Goal: Task Accomplishment & Management: Use online tool/utility

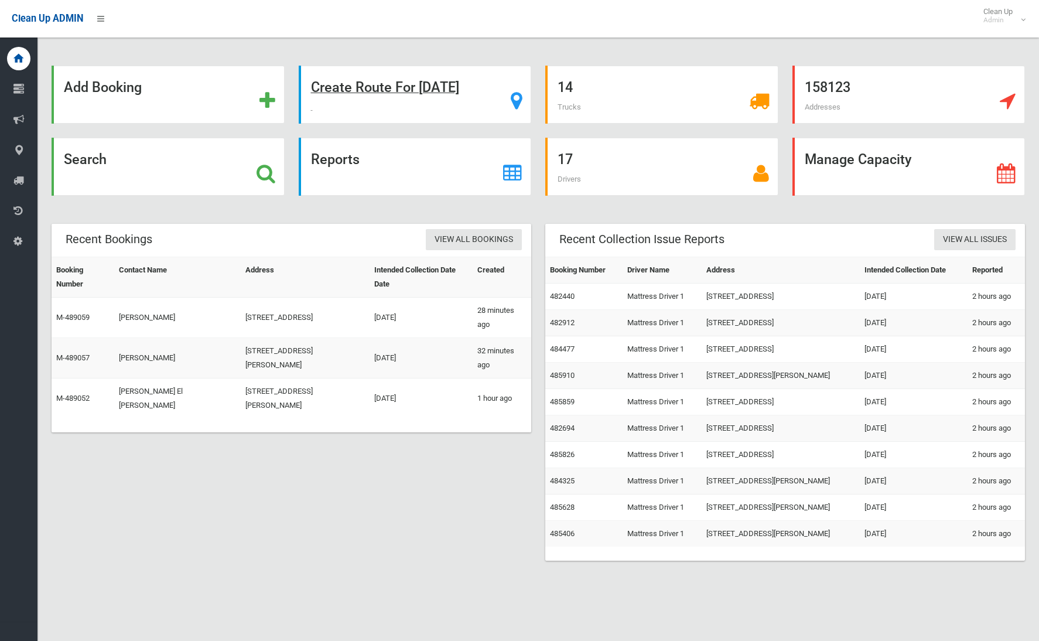
click at [341, 86] on strong "Create Route For [DATE]" at bounding box center [385, 87] width 148 height 16
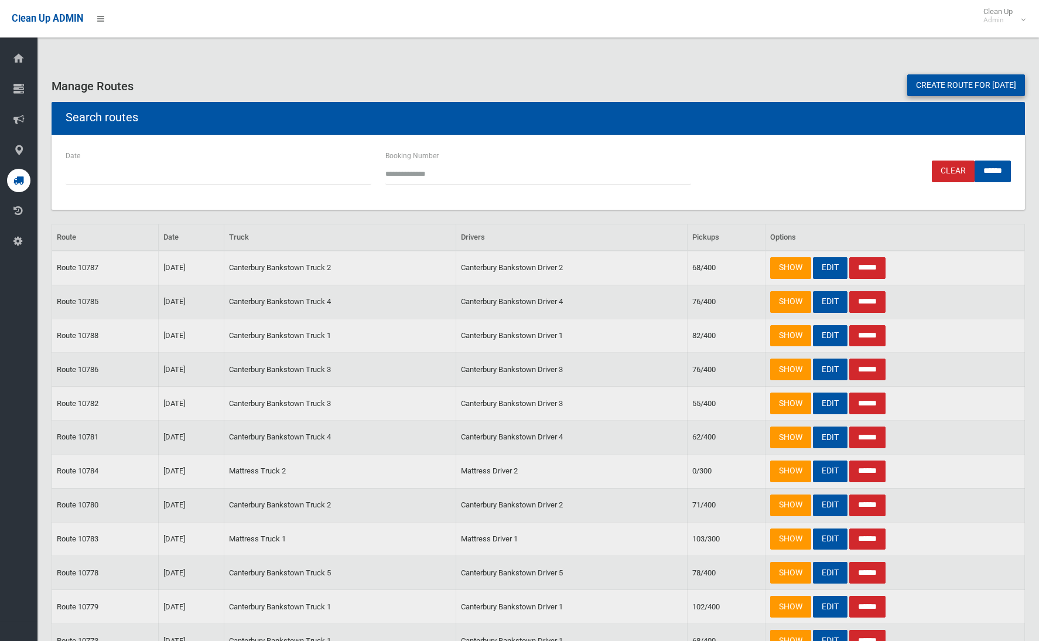
click at [981, 86] on link "Create route for tomorrow" at bounding box center [967, 85] width 118 height 22
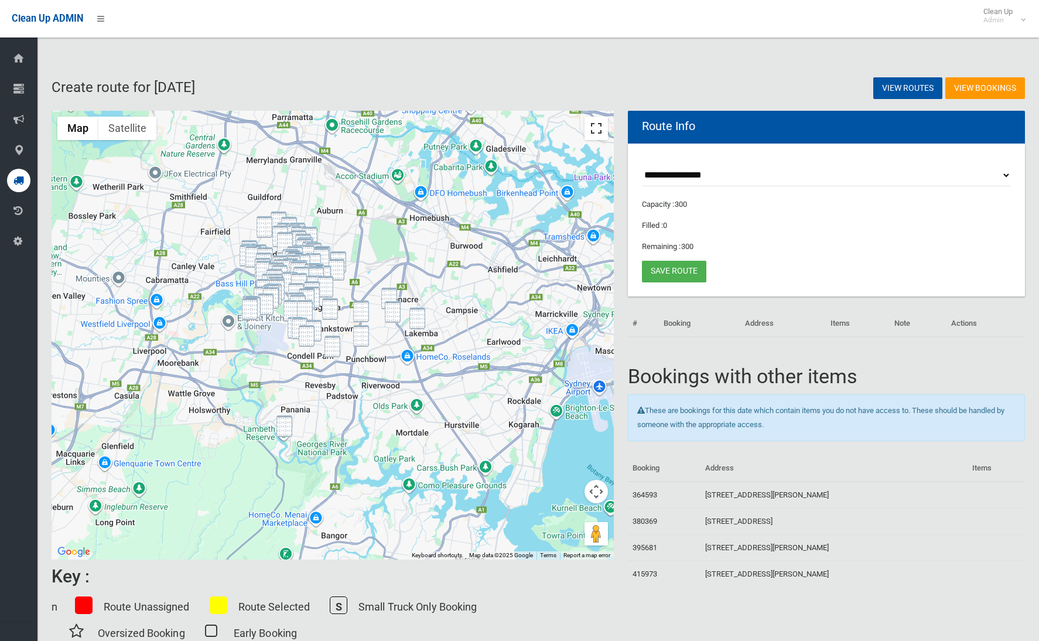
click at [590, 129] on button "Toggle fullscreen view" at bounding box center [596, 128] width 23 height 23
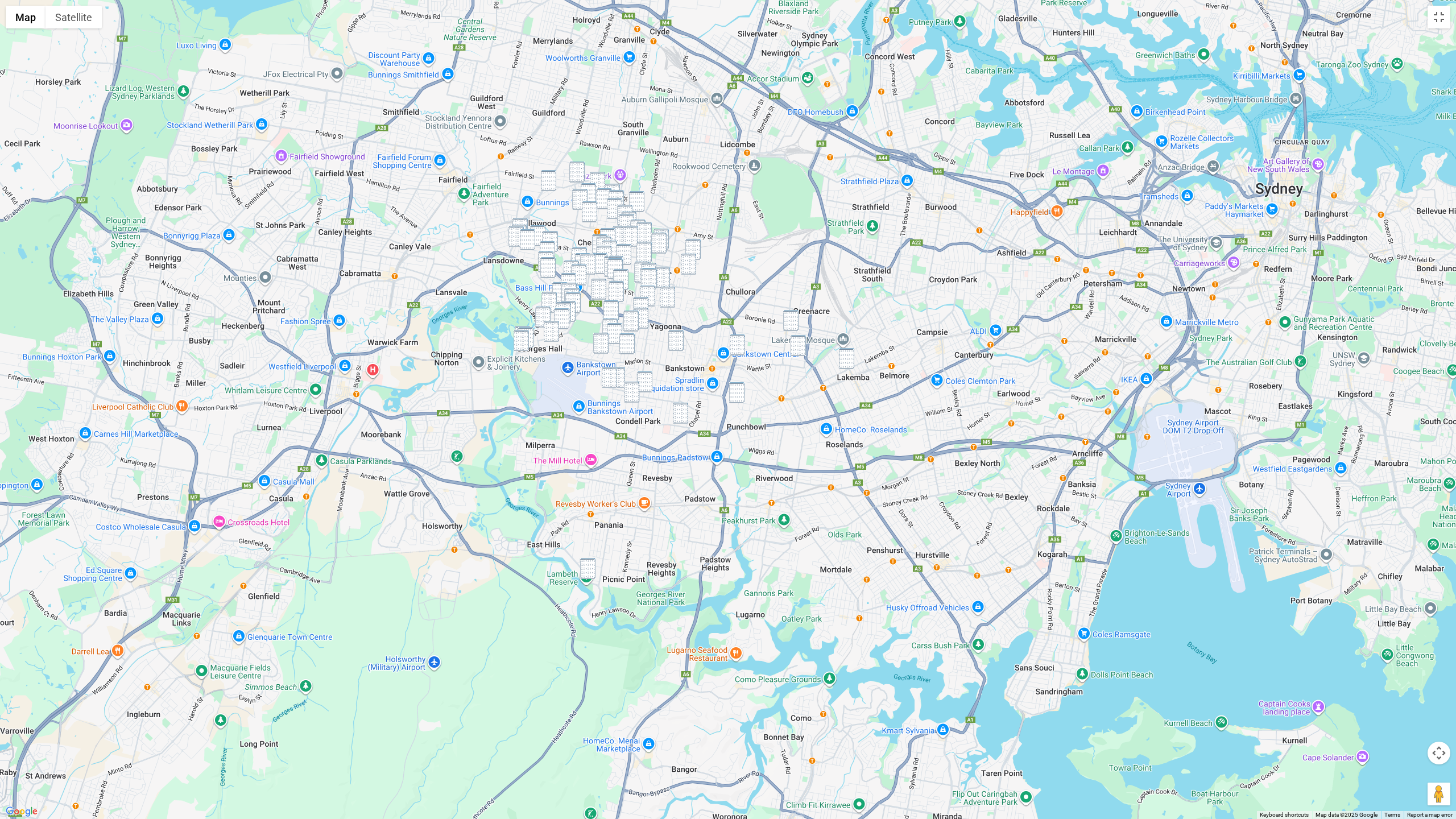
click at [591, 577] on img "42 Doris Street, PICNIC POINT NSW 2213" at bounding box center [588, 569] width 16 height 21
drag, startPoint x: 578, startPoint y: 167, endPoint x: 587, endPoint y: 171, distance: 9.8
click at [578, 167] on img "44 Gurney Road, CHESTER HILL NSW 2162" at bounding box center [577, 172] width 16 height 21
click at [599, 178] on img "11 Campbell Hill Road, CHESTER HILL NSW 2162" at bounding box center [598, 182] width 16 height 21
click at [590, 186] on img "16 Wingara Street, CHESTER HILL NSW 2162" at bounding box center [588, 194] width 16 height 21
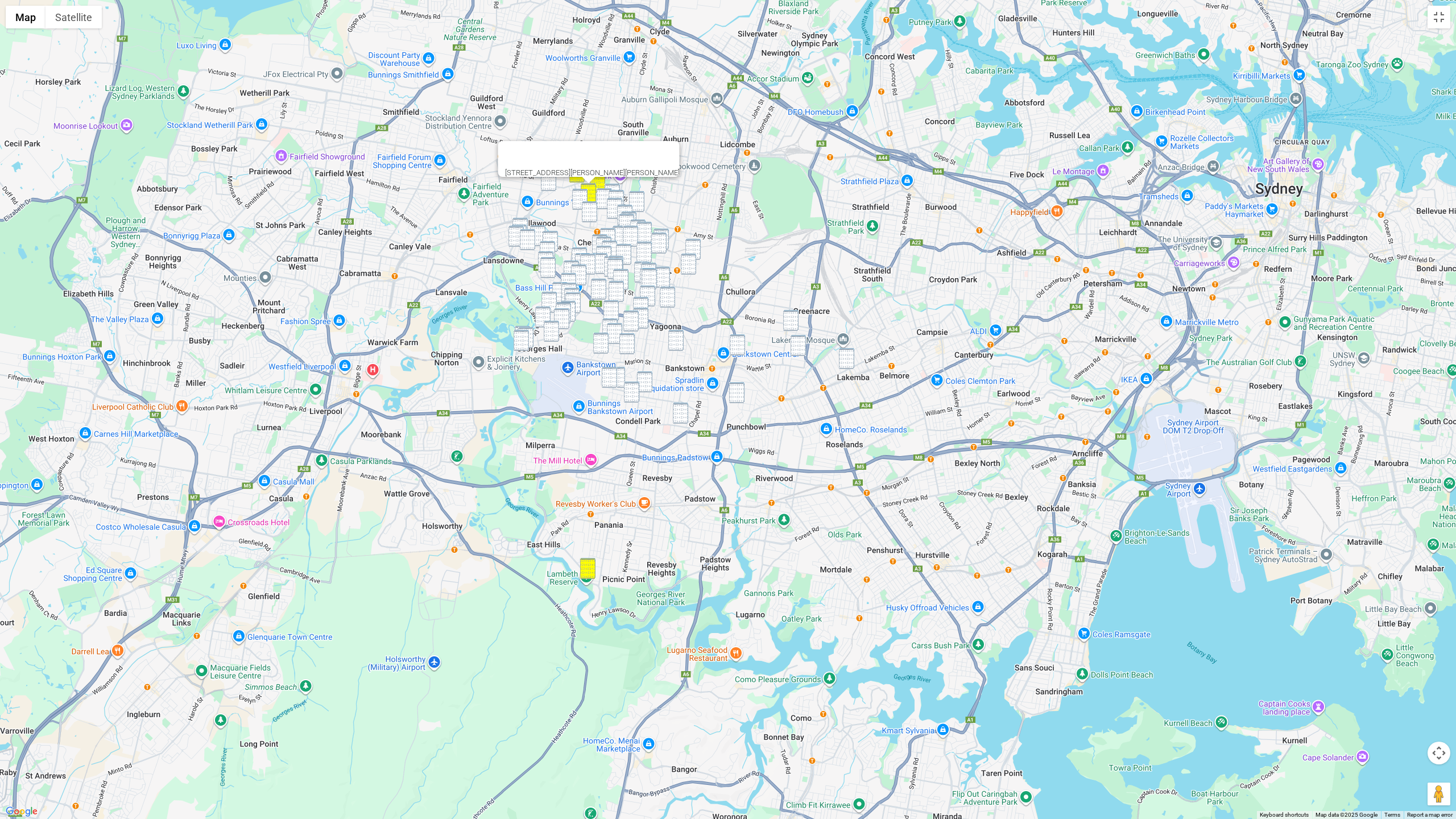
click at [548, 185] on img "27 Minmai Road, CHESTER HILL NSW 2162" at bounding box center [548, 180] width 16 height 21
click at [587, 198] on img "43 Biara Street, CHESTER HILL NSW 2162" at bounding box center [579, 200] width 16 height 21
click at [607, 198] on img "9A Meakin Crescent, CHESTER HILL NSW 2162" at bounding box center [614, 209] width 16 height 21
click at [600, 197] on img "57 Esme Avenue, CHESTER HILL NSW 2162" at bounding box center [605, 199] width 16 height 21
click at [641, 201] on img "5 Munro Street, SEFTON NSW 2162" at bounding box center [637, 202] width 16 height 21
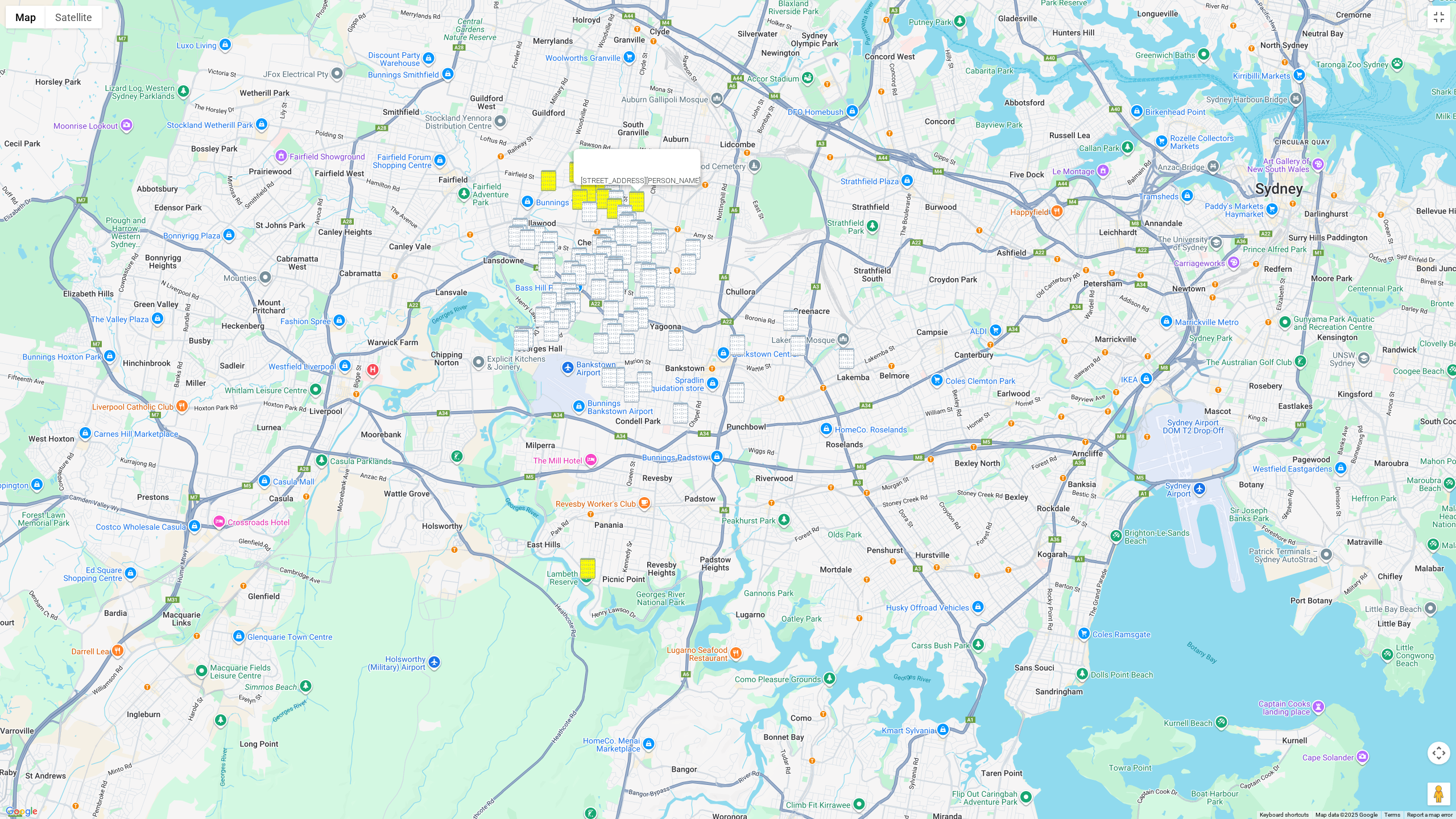
click at [620, 196] on img "15 Esme Avenue, CHESTER HILL NSW 2162" at bounding box center [616, 201] width 16 height 21
click at [586, 213] on img "126 Campbell Hill Road, CHESTER HILL NSW 2162" at bounding box center [589, 212] width 16 height 21
click at [625, 206] on img "47 Virgil Avenue, SEFTON NSW 2162" at bounding box center [625, 215] width 16 height 21
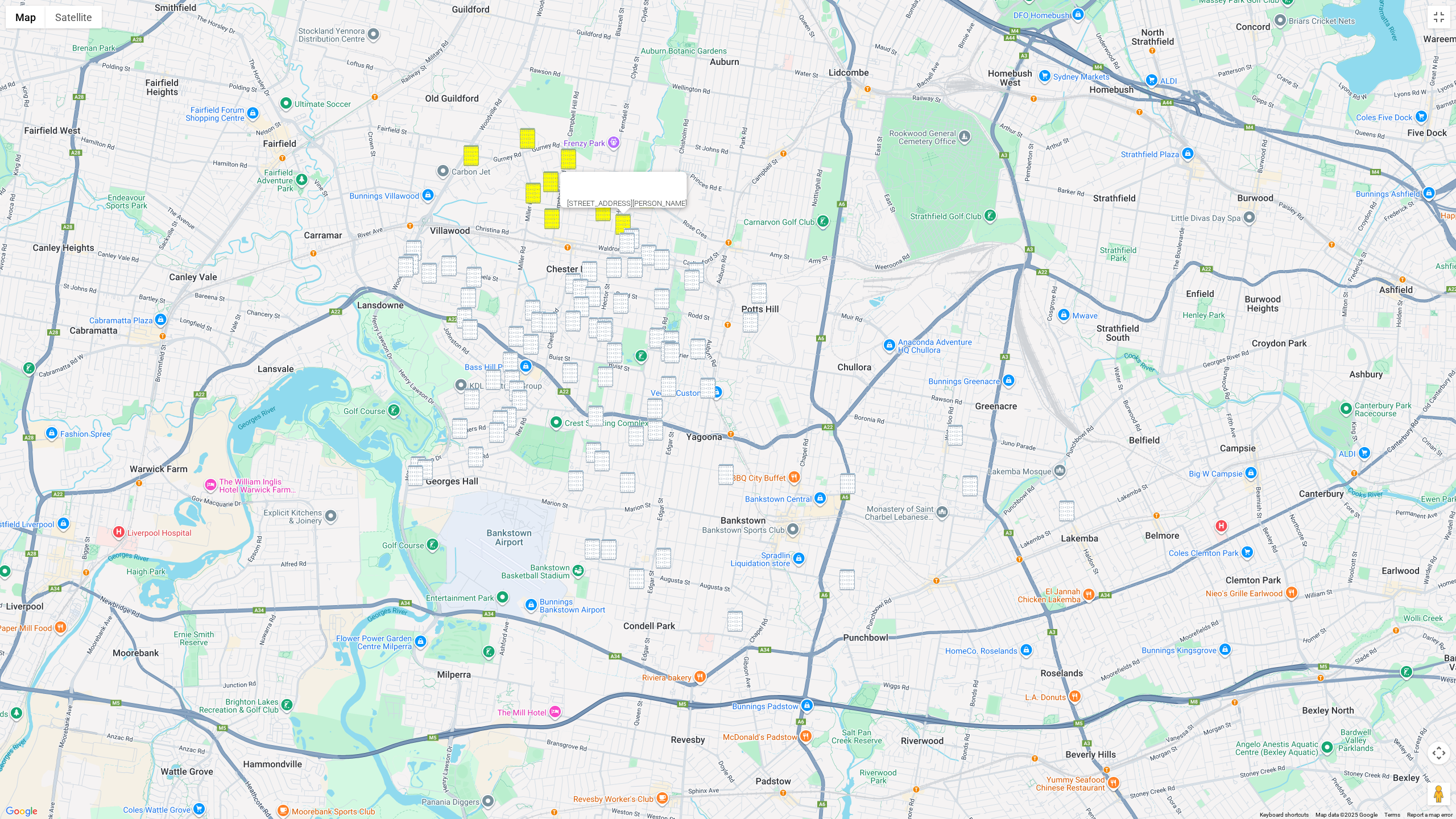
click at [639, 236] on img "24 Waldron Road, SEFTON NSW 2162" at bounding box center [632, 239] width 16 height 21
click at [633, 239] on img "1/33 Waldron Road, SEFTON NSW 2162" at bounding box center [627, 244] width 16 height 21
drag, startPoint x: 645, startPoint y: 251, endPoint x: 652, endPoint y: 256, distance: 8.6
click at [645, 252] on img "129 Wellington Road, SEFTON NSW 2162" at bounding box center [648, 255] width 16 height 21
drag, startPoint x: 656, startPoint y: 259, endPoint x: 647, endPoint y: 264, distance: 10.3
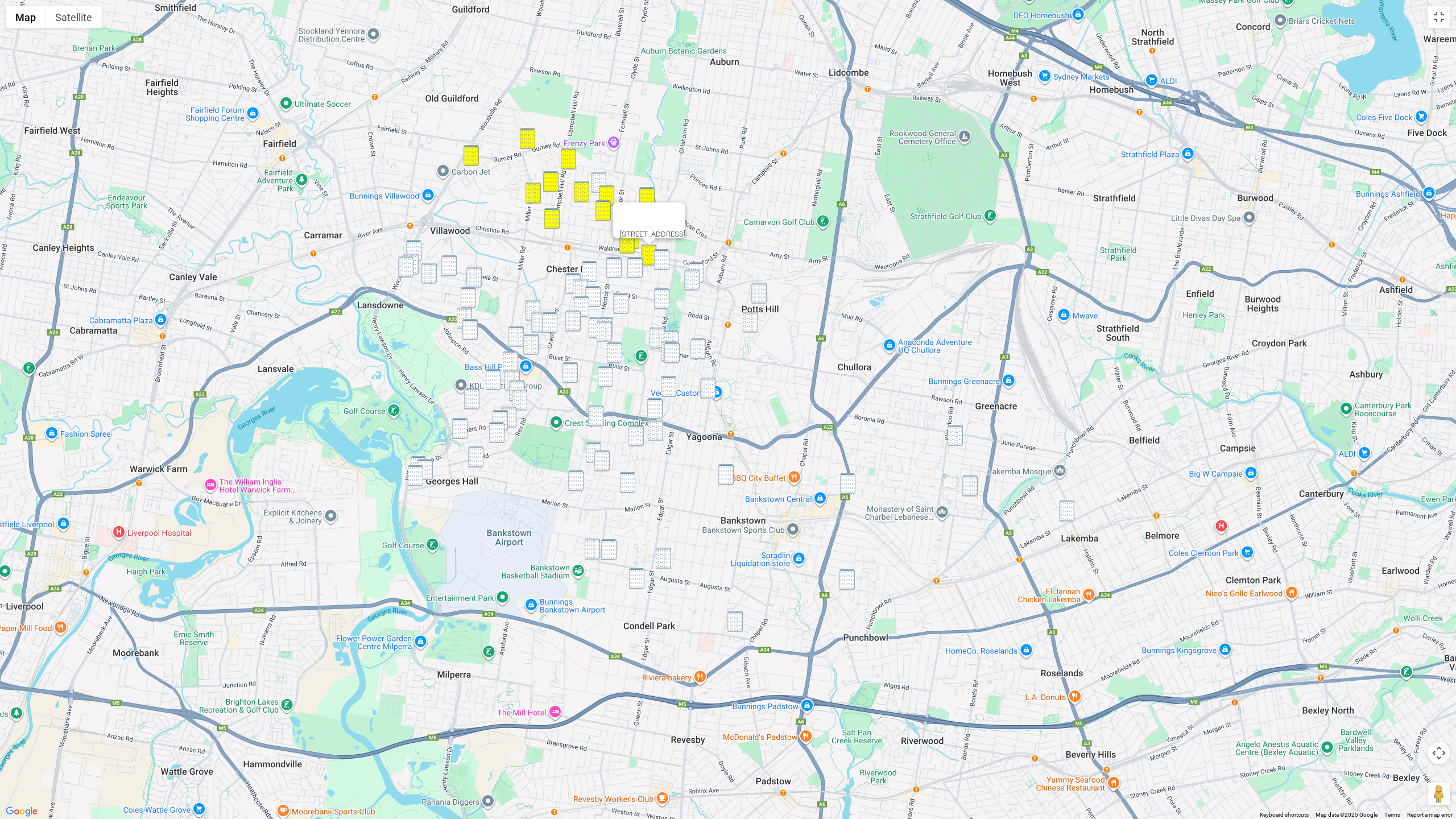
click at [656, 259] on img "7 Rose Street, SEFTON NSW 2162" at bounding box center [662, 260] width 16 height 21
click at [638, 269] on img "24 Proctor Parade, SEFTON NSW 2162" at bounding box center [635, 268] width 16 height 21
drag, startPoint x: 703, startPoint y: 267, endPoint x: 693, endPoint y: 278, distance: 14.9
click at [702, 267] on img "1B Royal Avenue, BIRRONG NSW 2143" at bounding box center [696, 273] width 16 height 21
click at [691, 279] on img "21 Royal Avenue, BIRRONG NSW 2143" at bounding box center [692, 280] width 16 height 21
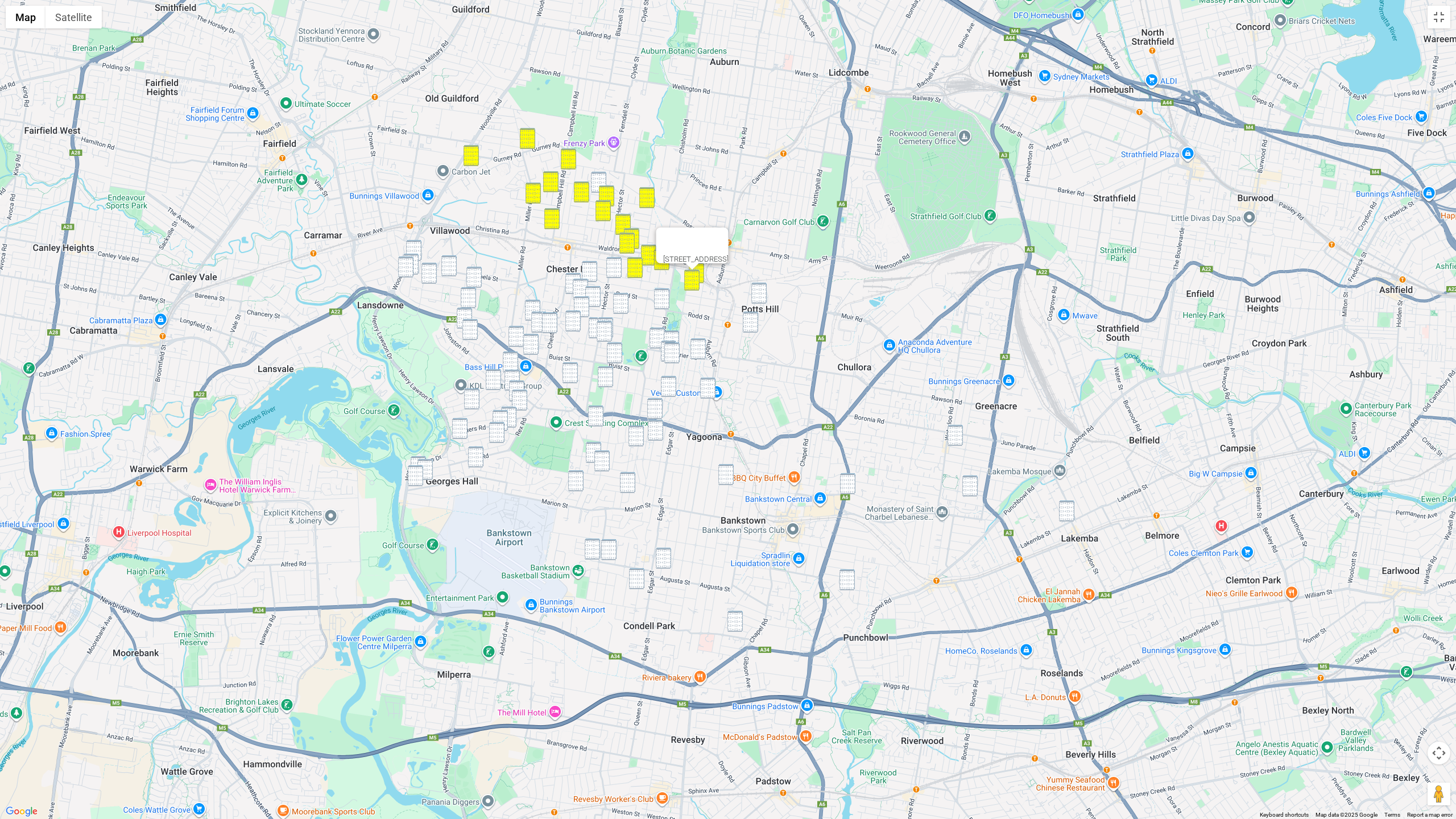
click at [760, 289] on img "65 Rowe Drive, POTTS HILL NSW 2143" at bounding box center [759, 293] width 16 height 21
drag, startPoint x: 747, startPoint y: 319, endPoint x: 756, endPoint y: 326, distance: 11.4
click at [748, 319] on img "12 Jones Avenue, POTTS HILL NSW 2143" at bounding box center [750, 322] width 16 height 21
click at [1009, 514] on img "217 Lakemba Street, LAKEMBA NSW 2195" at bounding box center [1067, 511] width 16 height 21
click at [958, 438] on img "1/255 Wangee Road, GREENACRE NSW 2190" at bounding box center [955, 436] width 16 height 21
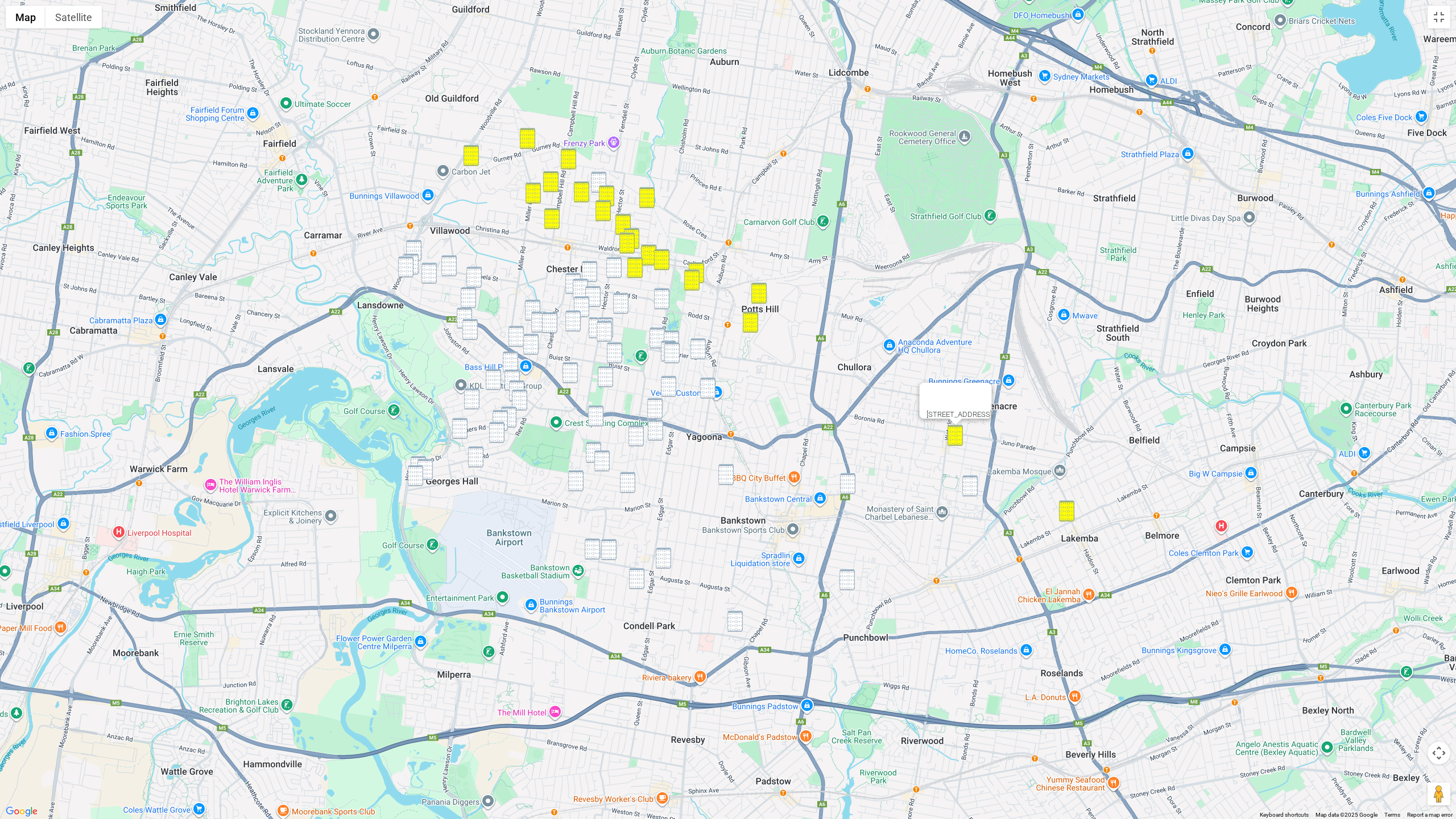
drag, startPoint x: 969, startPoint y: 487, endPoint x: 916, endPoint y: 491, distance: 53.2
click at [969, 487] on img "28 Napoleon Road, GREENACRE NSW 2190" at bounding box center [970, 486] width 16 height 21
click at [847, 487] on img "303 Stacey Street, BANKSTOWN NSW 2200" at bounding box center [847, 483] width 16 height 21
click at [847, 582] on img "55 Columbine Avenue, PUNCHBOWL NSW 2196" at bounding box center [847, 579] width 16 height 21
click at [728, 470] on img "4/48 Little Road, BANKSTOWN NSW 2200" at bounding box center [726, 475] width 16 height 21
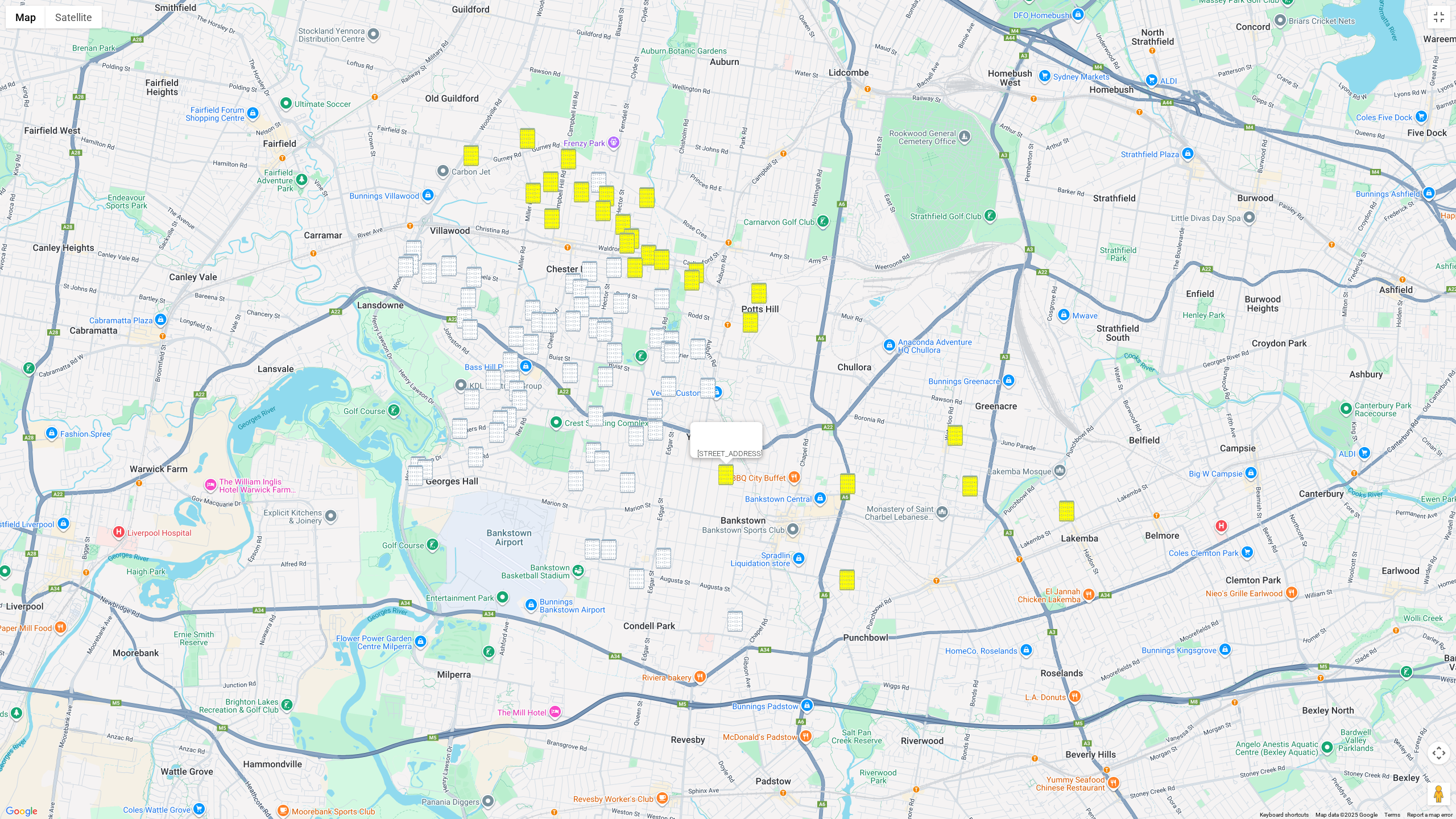
click at [664, 291] on img "145 Rodd Street, SEFTON NSW 2162" at bounding box center [662, 299] width 16 height 21
click at [658, 334] on img "74 Ferrier Road, SEFTON NSW 2162" at bounding box center [657, 338] width 16 height 21
click at [670, 334] on img "52 Ferrier Road, BIRRONG NSW 2143" at bounding box center [672, 341] width 16 height 21
click at [665, 342] on img "79 Wycombe Street, YAGOONA NSW 2199" at bounding box center [669, 351] width 16 height 21
click at [671, 346] on img "166 Gascoigne Road, YAGOONA NSW 2199" at bounding box center [672, 353] width 16 height 21
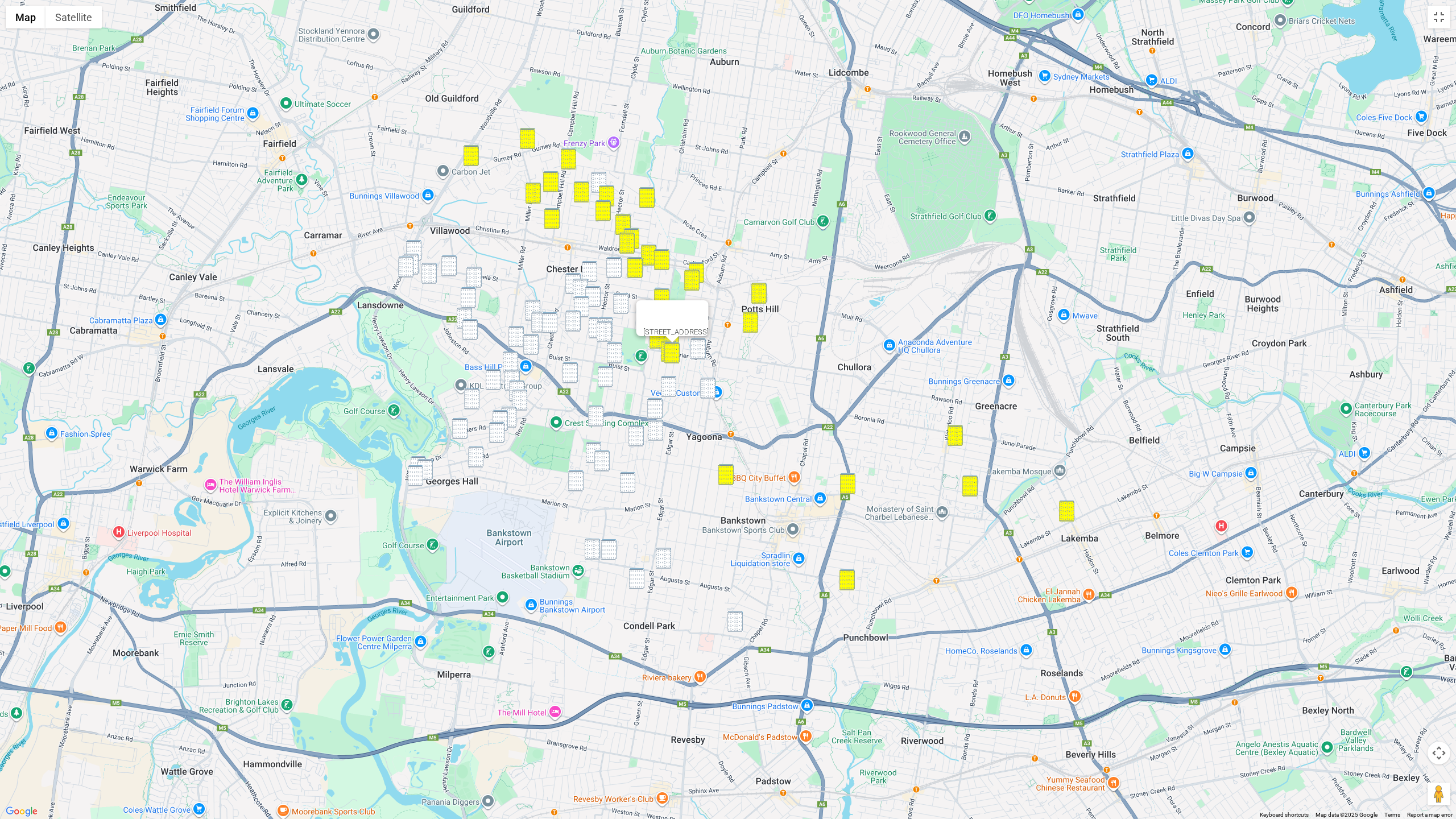
click at [707, 346] on div "166 Gascoigne Road, YAGOONA NSW 2199" at bounding box center [728, 410] width 1456 height 819
click at [700, 348] on img "1 Alan Street, YAGOONA NSW 2199" at bounding box center [698, 349] width 16 height 21
drag, startPoint x: 711, startPoint y: 389, endPoint x: 681, endPoint y: 390, distance: 30.0
click at [711, 389] on img "252 Auburn Road, YAGOONA NSW 2199" at bounding box center [708, 388] width 16 height 21
click at [672, 390] on img "31 Angus Crescent, YAGOONA NSW 2199" at bounding box center [669, 386] width 16 height 21
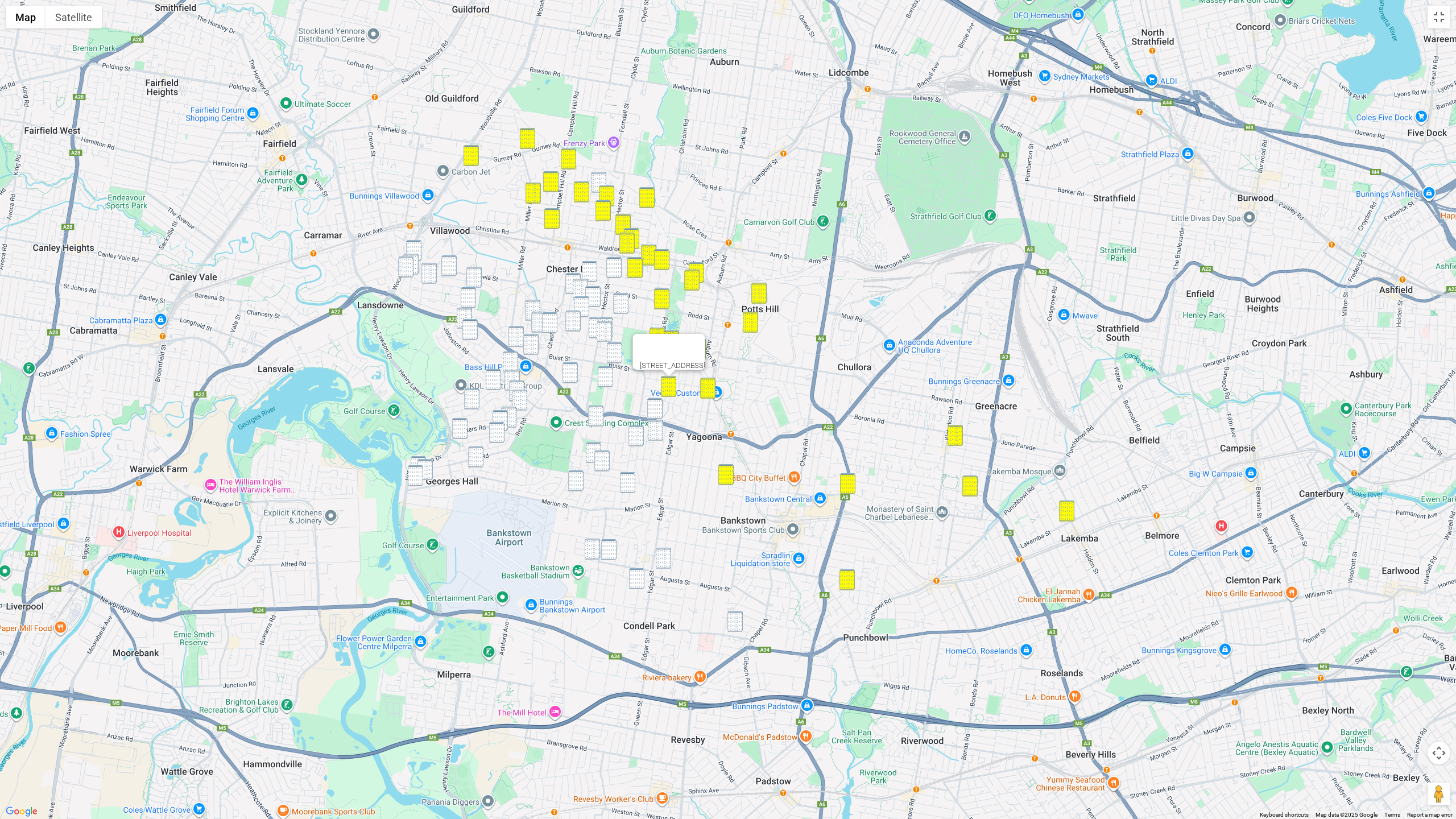
click at [651, 405] on img "722 Hume Highway, YAGOONA NSW 2199" at bounding box center [655, 409] width 16 height 21
drag, startPoint x: 650, startPoint y: 427, endPoint x: 632, endPoint y: 436, distance: 20.1
click at [649, 427] on img "21 Cantrell Street, YAGOONA NSW 2199" at bounding box center [655, 430] width 16 height 21
drag, startPoint x: 628, startPoint y: 438, endPoint x: 629, endPoint y: 432, distance: 6.1
click at [628, 438] on img "24 Dargan Street, YAGOONA NSW 2199" at bounding box center [636, 436] width 16 height 21
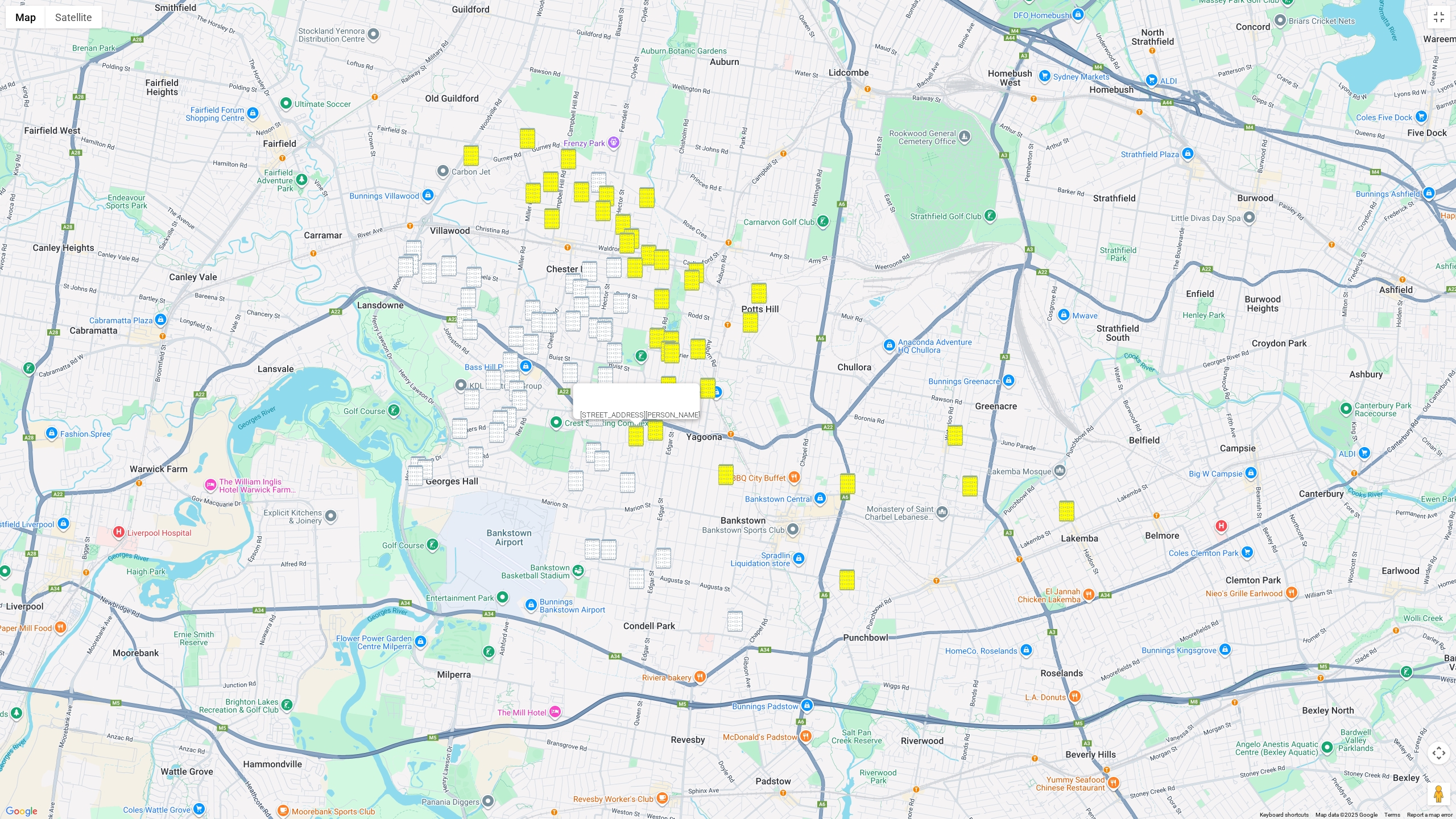
click at [627, 475] on img "5 Collins Crescent, YAGOONA NSW 2199" at bounding box center [628, 482] width 16 height 21
click at [663, 555] on img "108B Taylor Street, CONDELL PARK NSW 2200" at bounding box center [664, 558] width 16 height 21
click at [592, 545] on img "2/54 Townsend Street, CONDELL PARK NSW 2200" at bounding box center [592, 549] width 16 height 21
drag, startPoint x: 604, startPoint y: 551, endPoint x: 618, endPoint y: 563, distance: 18.4
click at [606, 551] on img "34 Townsend Street, CONDELL PARK NSW 2200" at bounding box center [609, 549] width 16 height 21
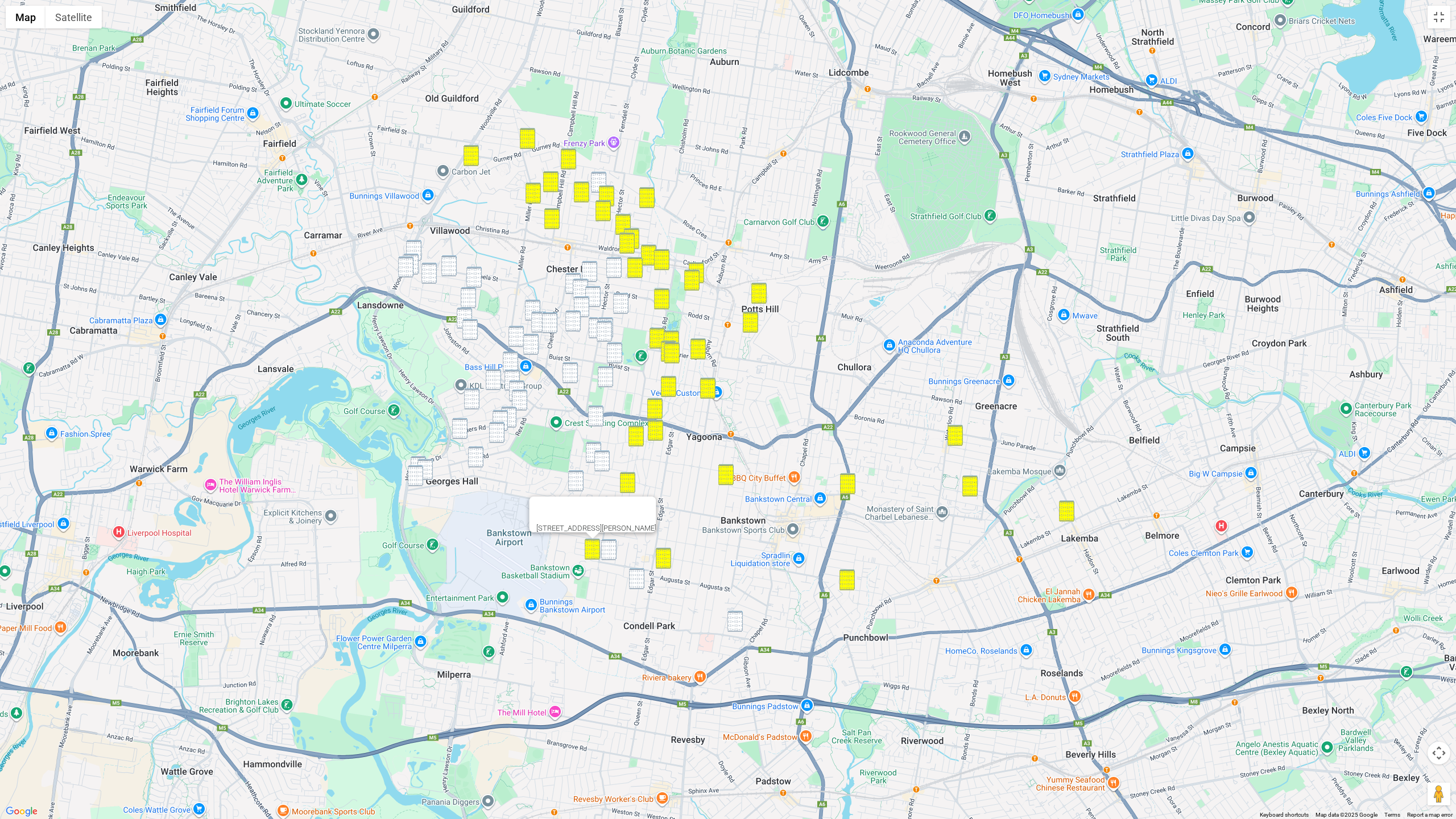
click at [645, 576] on div "To navigate, press the arrow keys. 2/54 Townsend Street, CONDELL PARK NSW 2200" at bounding box center [728, 410] width 1456 height 819
drag, startPoint x: 734, startPoint y: 613, endPoint x: 724, endPoint y: 610, distance: 10.4
click at [734, 613] on img "15 Arthur Street, BANKSTOWN NSW 2200" at bounding box center [735, 621] width 16 height 21
drag, startPoint x: 613, startPoint y: 553, endPoint x: 618, endPoint y: 561, distance: 9.4
click at [613, 553] on img "34 Townsend Street, CONDELL PARK NSW 2200" at bounding box center [609, 549] width 16 height 21
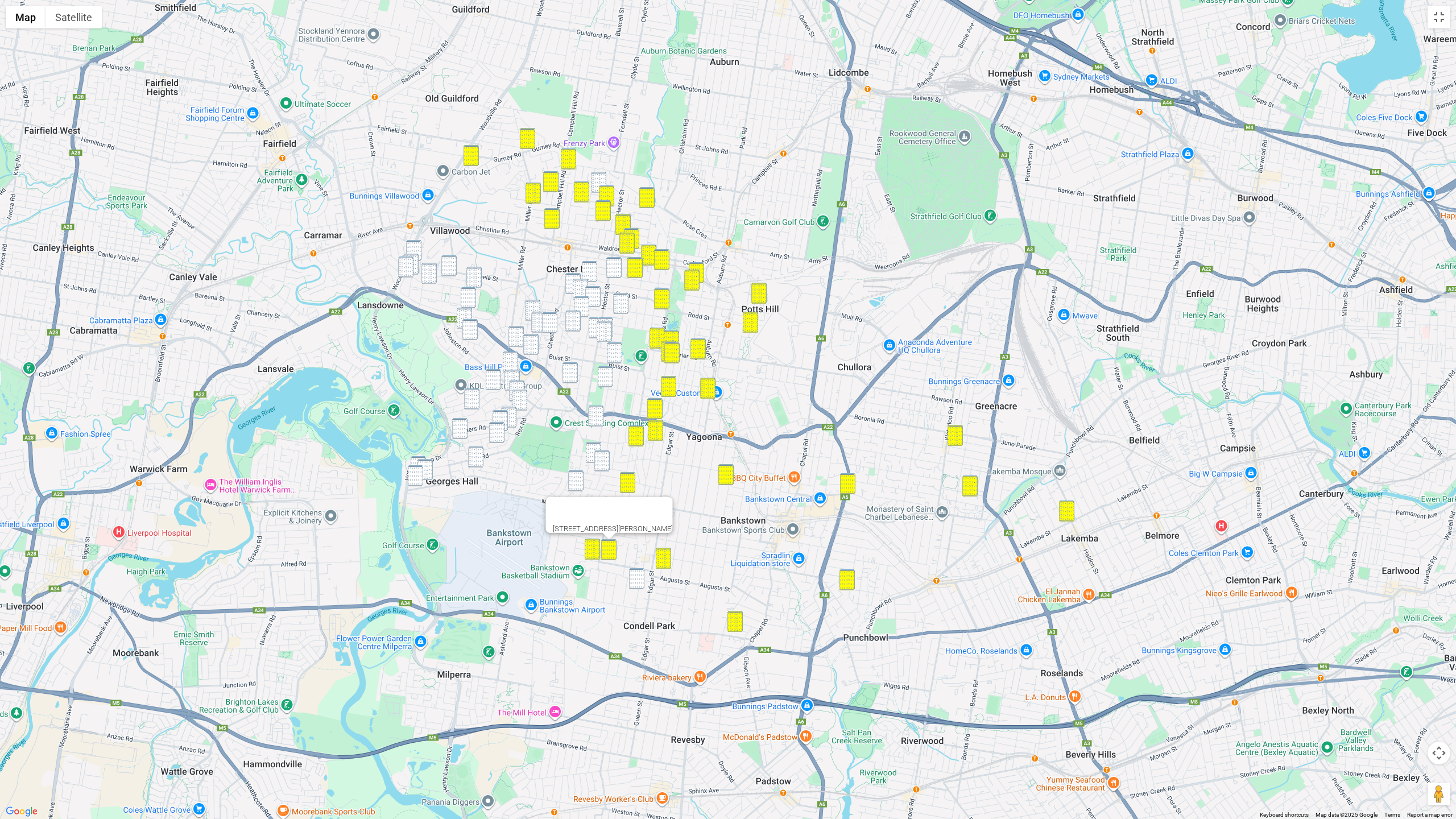
click at [641, 580] on img "80 Simmat Avenue, CONDELL PARK NSW 2200" at bounding box center [637, 578] width 16 height 21
click at [592, 447] on img "88 Clarke Street, BASS HILL NSW 2197" at bounding box center [593, 452] width 16 height 21
drag, startPoint x: 599, startPoint y: 456, endPoint x: 590, endPoint y: 464, distance: 12.0
click at [599, 456] on img "70 Waruda Street, YAGOONA NSW 2199" at bounding box center [602, 461] width 16 height 21
click at [575, 477] on img "8 Lincoln Road, GEORGES HALL NSW 2198" at bounding box center [576, 481] width 16 height 21
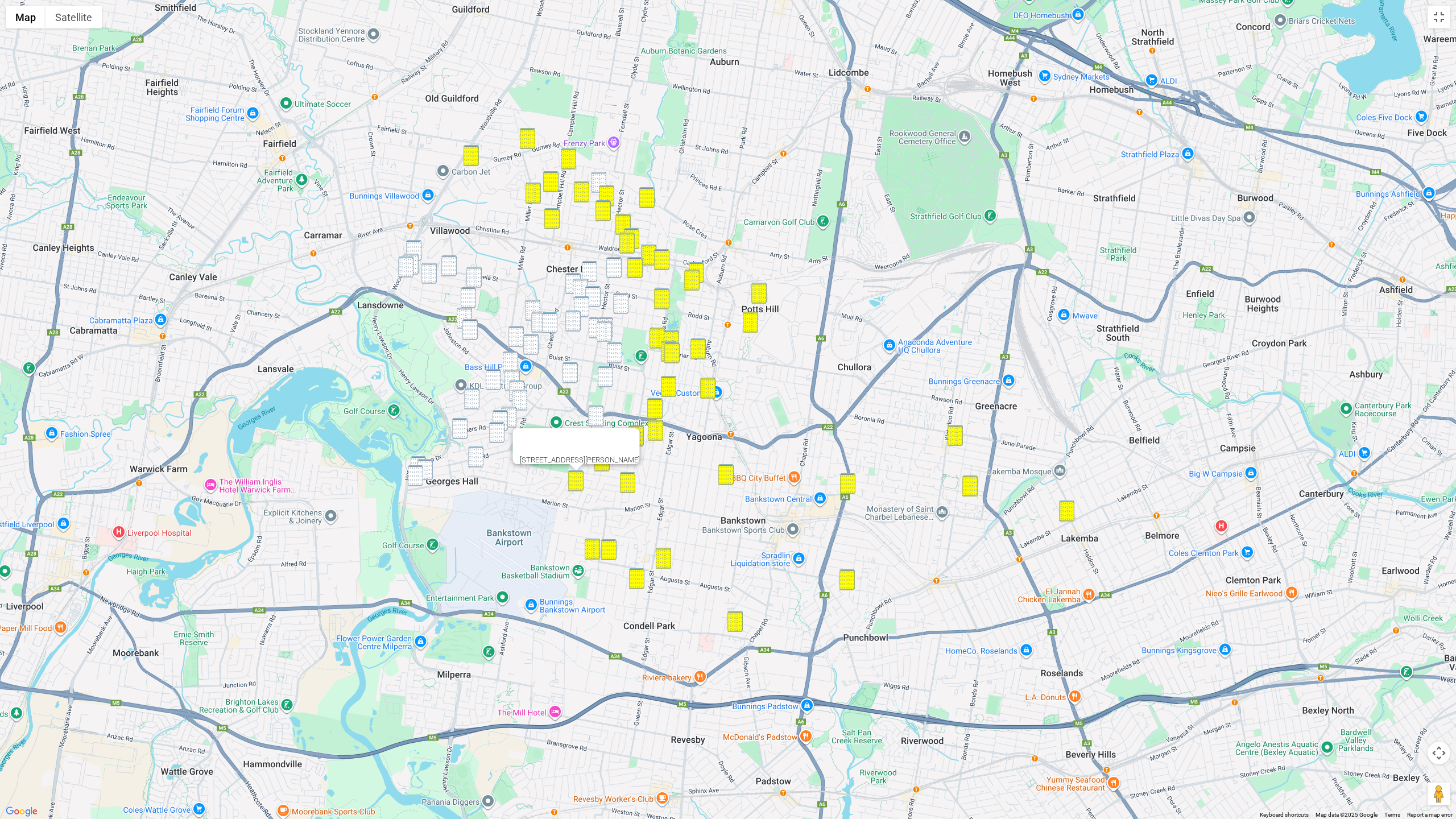
click at [417, 246] on img "17 Belar Avenue, VILLAWOOD NSW 2163" at bounding box center [414, 250] width 16 height 21
click at [415, 259] on img "3/102 Carawatha Street, VILLAWOOD NSW 2163" at bounding box center [411, 264] width 16 height 21
click at [412, 264] on img "43 Belar Avenue, VILLAWOOD NSW 2163" at bounding box center [406, 267] width 16 height 21
click at [445, 266] on img "104 Alcoomie Street, VILLAWOOD NSW 2163" at bounding box center [449, 266] width 16 height 21
click at [433, 271] on img "51A Goondah Street, VILLAWOOD NSW 2163" at bounding box center [429, 274] width 16 height 21
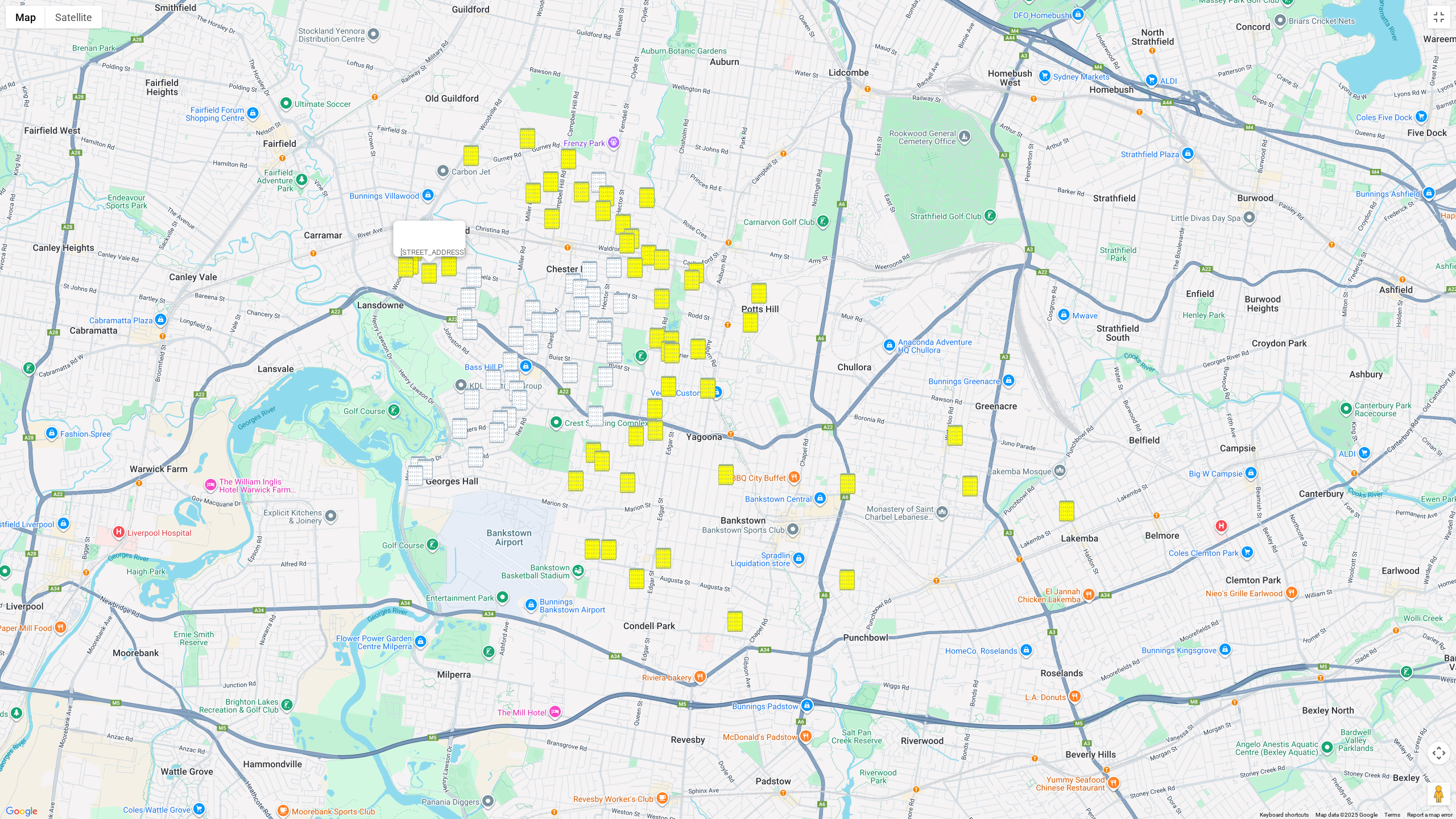
click at [470, 273] on img "6 Killanoola Street, VILLAWOOD NSW 2163" at bounding box center [474, 278] width 16 height 21
click at [466, 298] on img "4 Camira Street, VILLAWOOD NSW 2163" at bounding box center [469, 298] width 16 height 21
click at [462, 319] on img "40 Farrell Road, BASS HILL NSW 2197" at bounding box center [470, 330] width 16 height 21
click at [467, 328] on img "40 Farrell Road, BASS HILL NSW 2197" at bounding box center [470, 330] width 16 height 21
click at [459, 320] on img "47 Baxter Road, BASS HILL NSW 2197" at bounding box center [464, 318] width 16 height 21
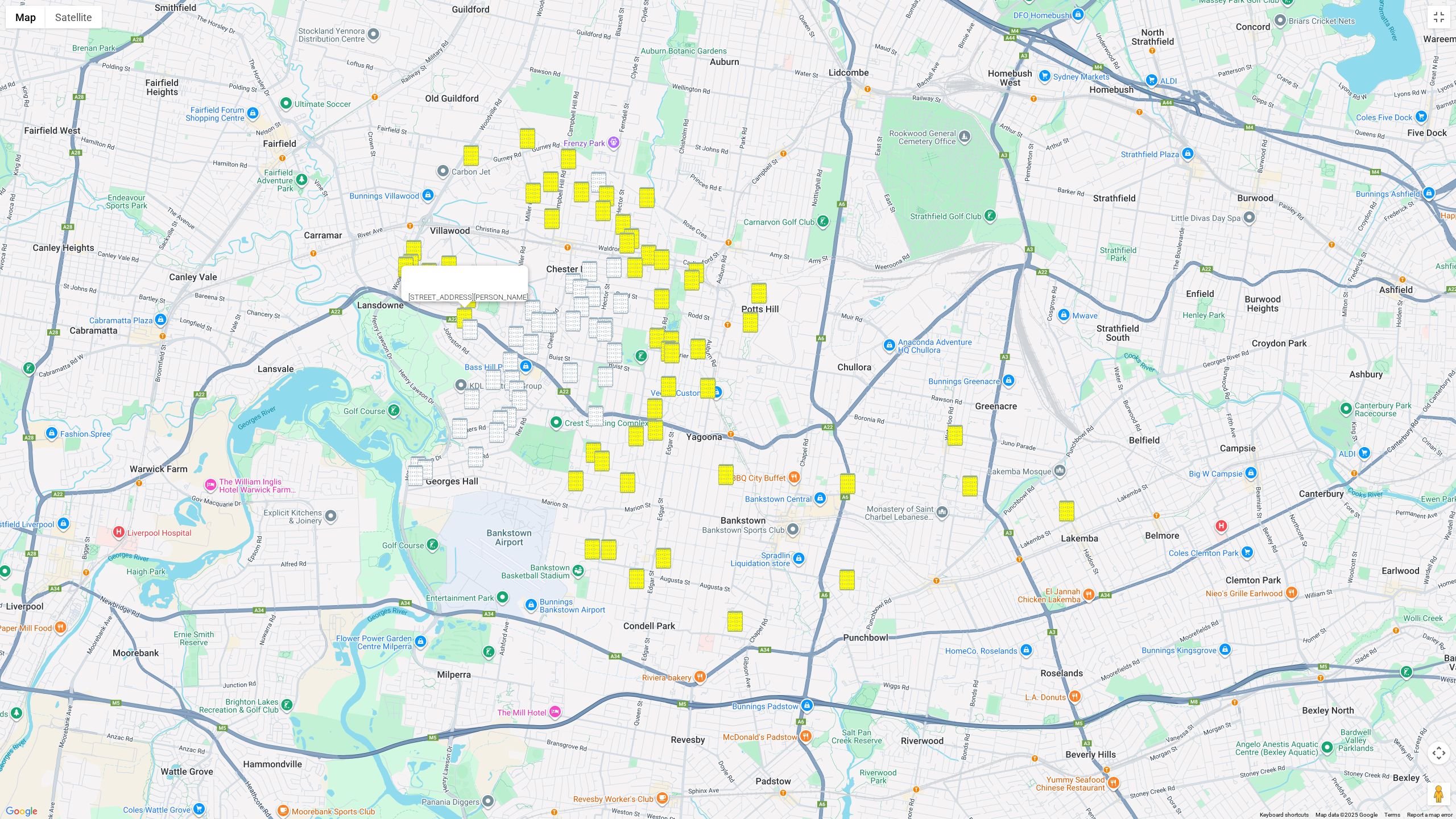
click at [466, 329] on img "40 Farrell Road, BASS HILL NSW 2197" at bounding box center [470, 330] width 16 height 21
click at [486, 382] on img "81 Denman Road, GEORGES HALL NSW 2198" at bounding box center [493, 379] width 16 height 21
click at [473, 405] on img "52 Denman Road, GEORGES HALL NSW 2198" at bounding box center [472, 399] width 16 height 21
click at [464, 428] on img "7 Amaroo Avenue, GEORGES HALL NSW 2198" at bounding box center [460, 429] width 16 height 21
click at [414, 454] on div "7 Amaroo Avenue, GEORGES HALL NSW 2198" at bounding box center [728, 410] width 1456 height 819
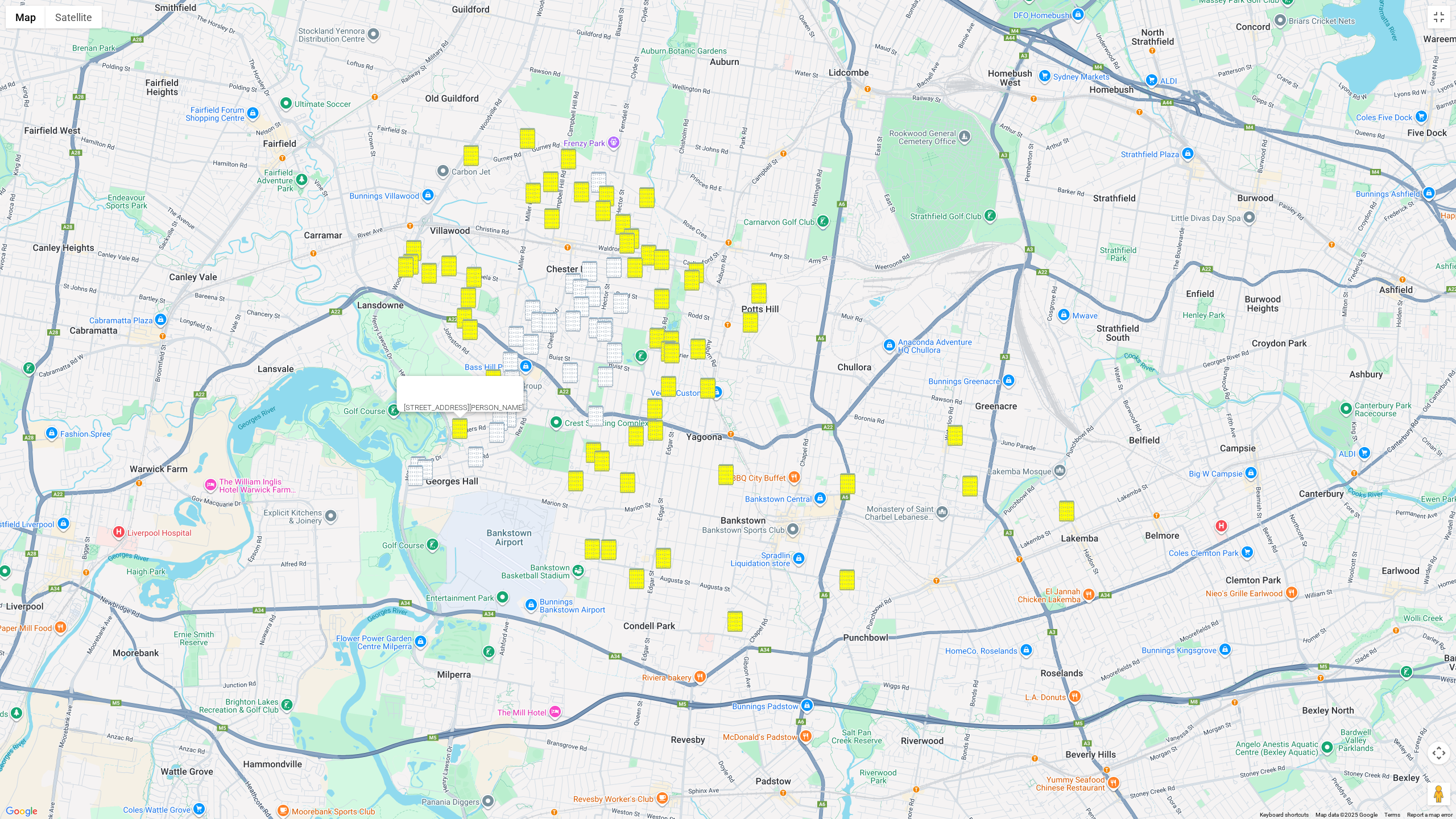
click at [415, 459] on img "44 Beale Street, GEORGES HALL NSW 2198" at bounding box center [418, 467] width 16 height 21
click at [425, 462] on img "35 Beale Street, GEORGES HALL NSW 2198" at bounding box center [425, 470] width 16 height 21
click at [415, 470] on img "46a Haig Avenue, GEORGES HALL NSW 2198" at bounding box center [415, 475] width 16 height 21
click at [479, 467] on img "56 Keswick Street, GEORGES HALL NSW 2198" at bounding box center [476, 457] width 16 height 21
click at [513, 363] on img "28 Union Street, BASS HILL NSW 2197" at bounding box center [511, 362] width 16 height 21
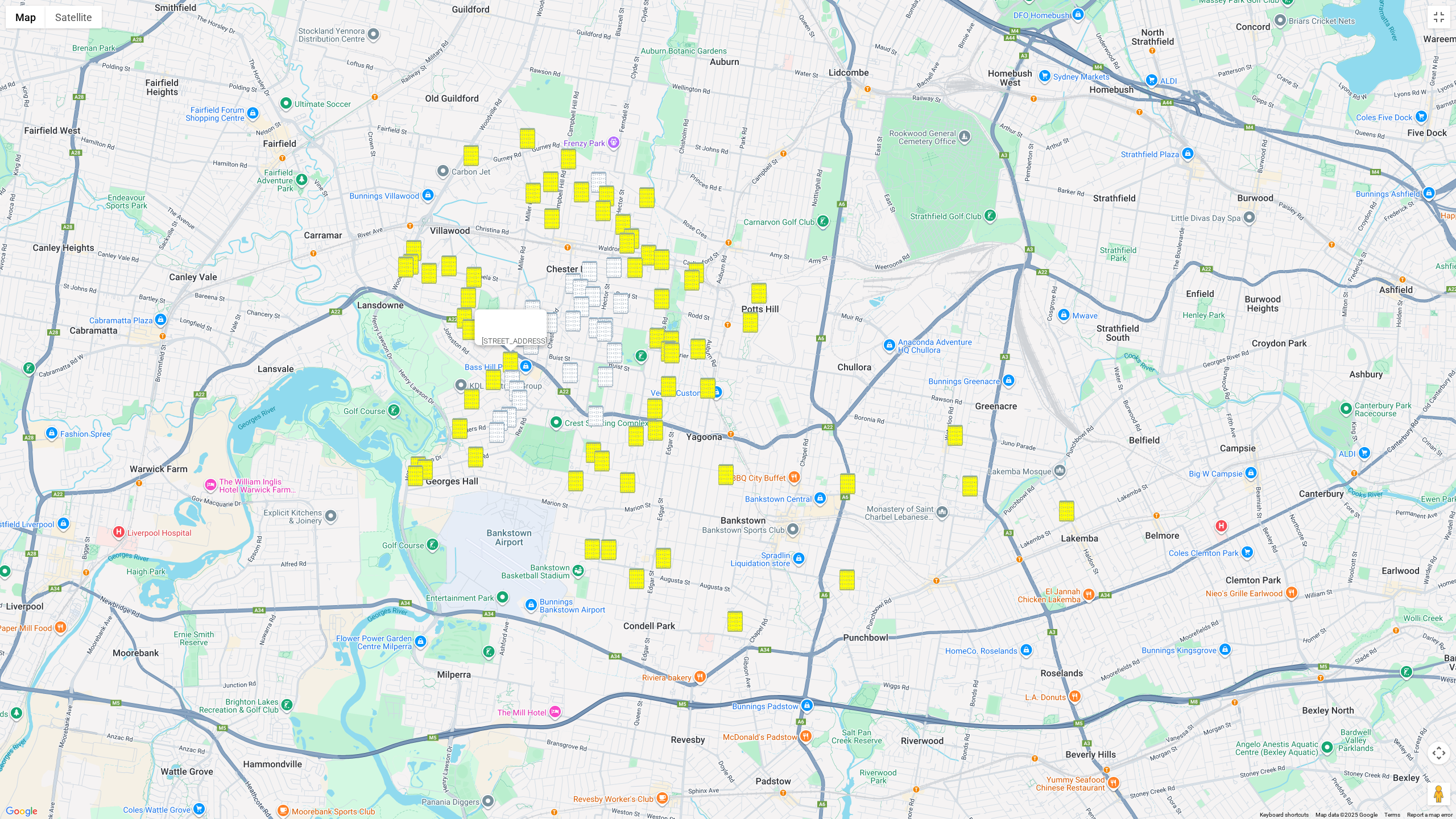
click at [515, 376] on img "103a Johnston Road, BASS HILL NSW 2197" at bounding box center [513, 380] width 16 height 21
click at [515, 383] on img "3 Glenbrook Crescent, GEORGES HALL NSW 2198" at bounding box center [516, 391] width 16 height 21
click at [519, 394] on img "15 Kurrajong Avenue, GEORGES HALL NSW 2198" at bounding box center [519, 400] width 16 height 21
click at [512, 411] on img "123 Amaroo Avenue, GEORGES HALL NSW 2198" at bounding box center [509, 417] width 16 height 21
click at [499, 412] on img "2 Barlow Place, GEORGES HALL NSW 2198" at bounding box center [500, 420] width 16 height 21
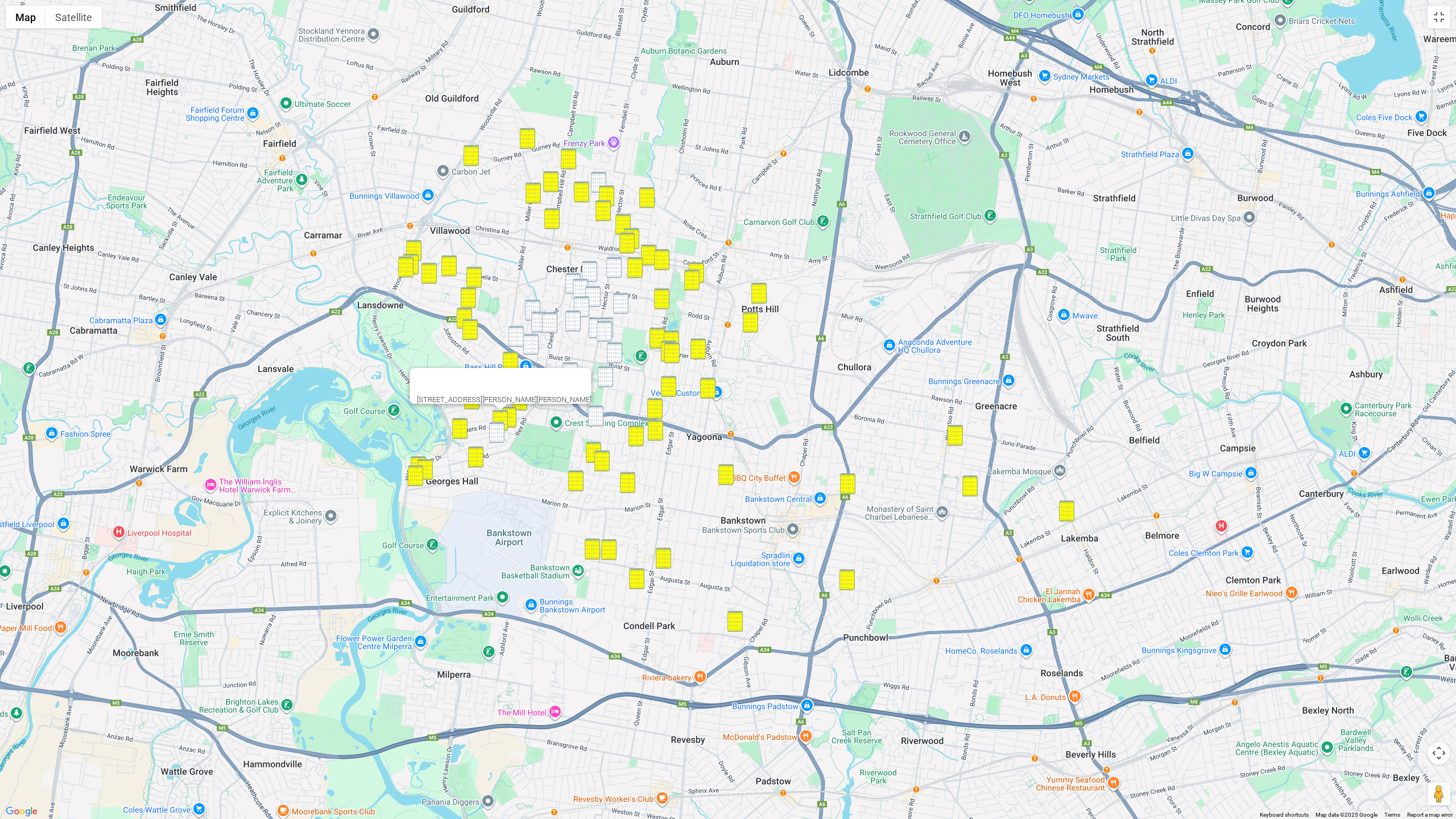
click at [496, 431] on img "14 Harden Crescent, GEORGES HALL NSW 2198" at bounding box center [497, 433] width 16 height 21
drag, startPoint x: 535, startPoint y: 306, endPoint x: 536, endPoint y: 314, distance: 8.1
click at [535, 306] on img "71 Beatrice Street, BASS HILL NSW 2197" at bounding box center [533, 311] width 16 height 21
drag, startPoint x: 536, startPoint y: 316, endPoint x: 543, endPoint y: 318, distance: 7.3
click at [536, 316] on img "47A Orchard Road, BASS HILL NSW 2197" at bounding box center [539, 322] width 16 height 21
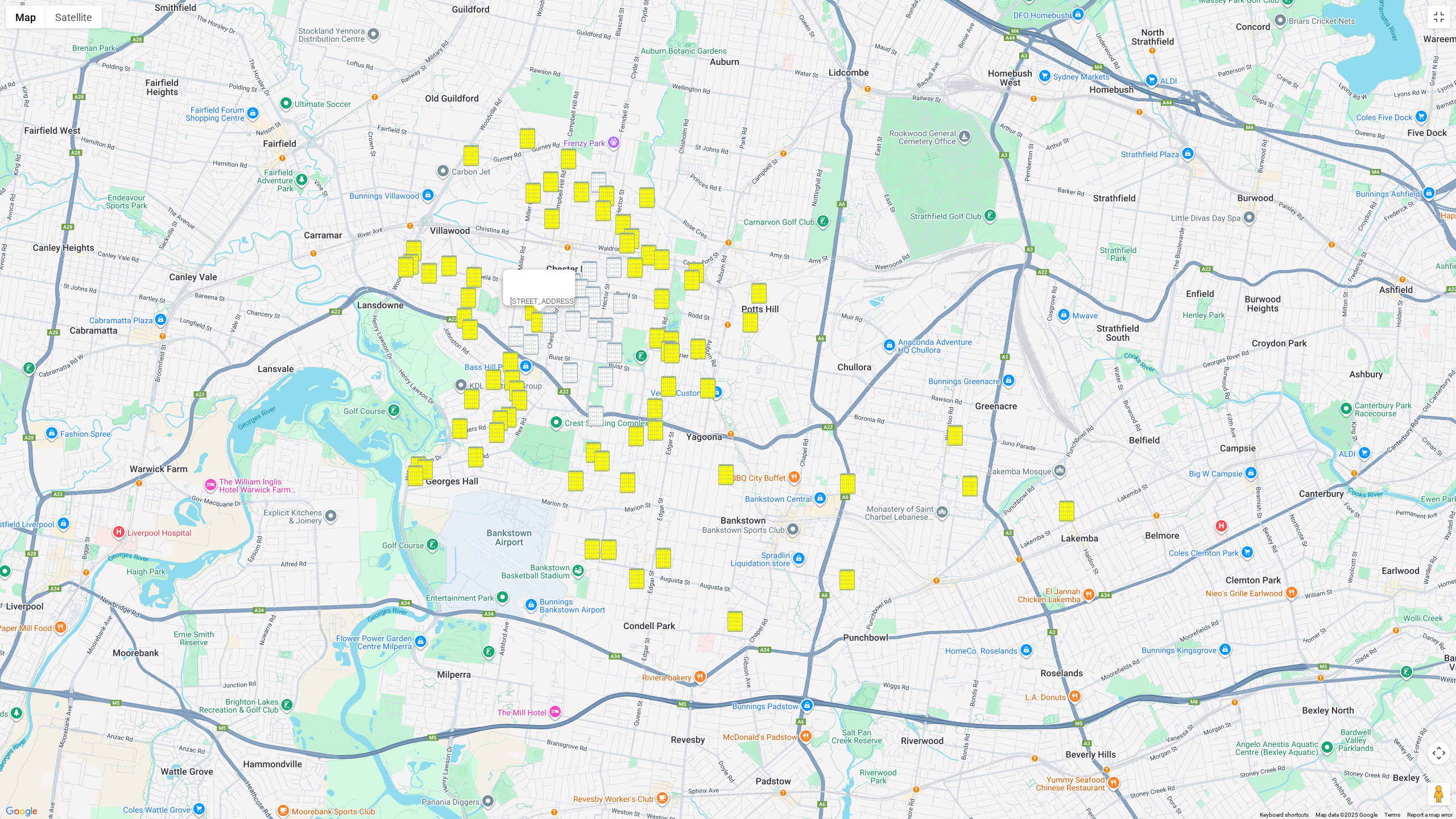
drag, startPoint x: 546, startPoint y: 319, endPoint x: 536, endPoint y: 323, distance: 10.8
click at [546, 319] on img "1/114 Chester Hill Road, BASS HILL NSW 2197" at bounding box center [549, 323] width 16 height 21
click at [523, 330] on img "74 Kawana Street, BASS HILL NSW 2197" at bounding box center [516, 337] width 16 height 21
drag, startPoint x: 528, startPoint y: 343, endPoint x: 541, endPoint y: 341, distance: 13.2
click at [528, 343] on img "8 Beatrice Street, BASS HILL NSW 2197" at bounding box center [531, 344] width 16 height 21
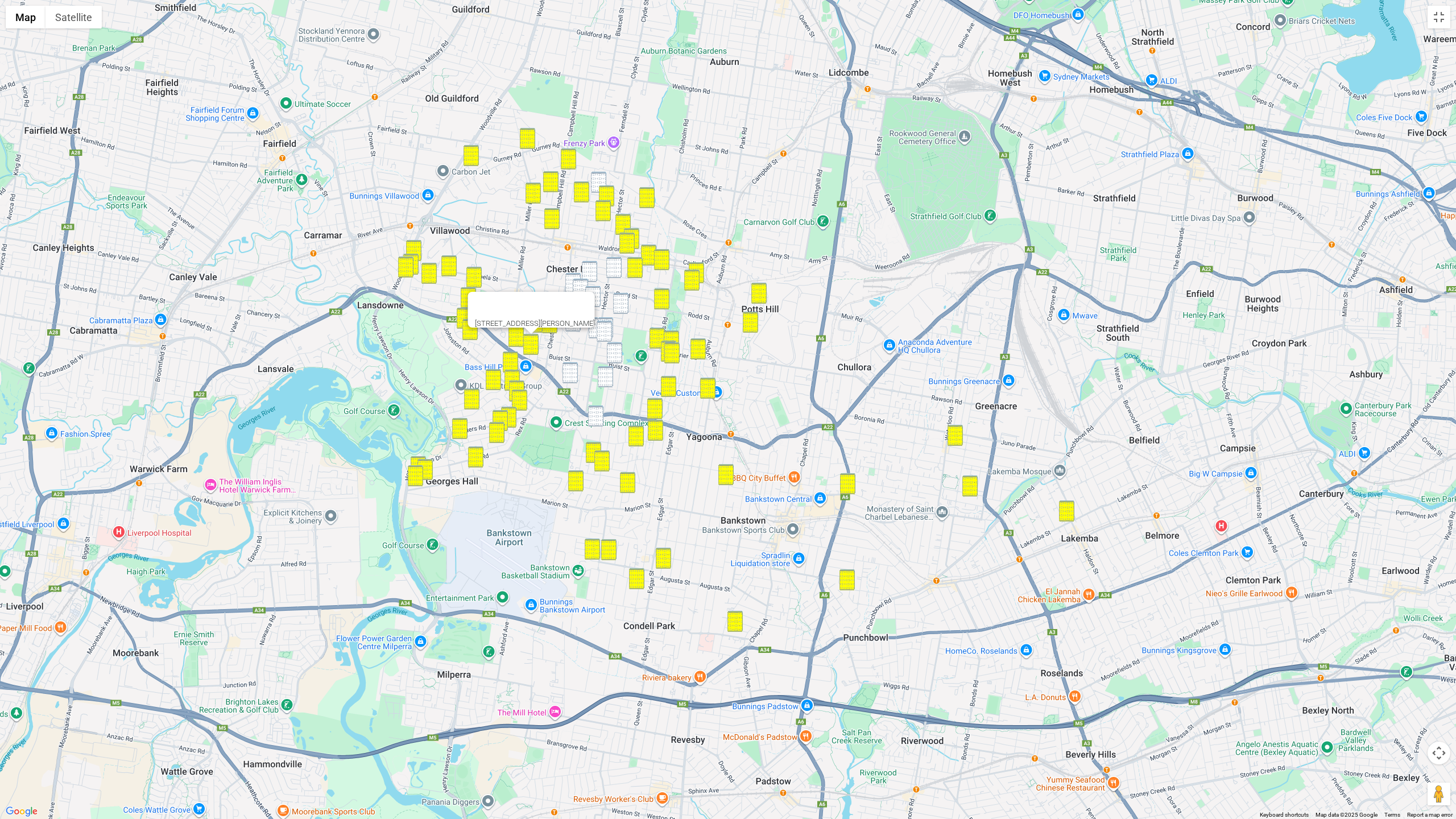
click at [575, 327] on img "2A Newman Street, BASS HILL NSW 2197" at bounding box center [573, 321] width 16 height 21
drag, startPoint x: 572, startPoint y: 373, endPoint x: 594, endPoint y: 378, distance: 22.6
click at [572, 373] on img "91 Cann Street, BASS HILL NSW 2197" at bounding box center [570, 373] width 16 height 21
drag, startPoint x: 607, startPoint y: 379, endPoint x: 595, endPoint y: 397, distance: 21.6
click at [607, 379] on img "46 Australia Street, BASS HILL NSW 2197" at bounding box center [606, 377] width 16 height 21
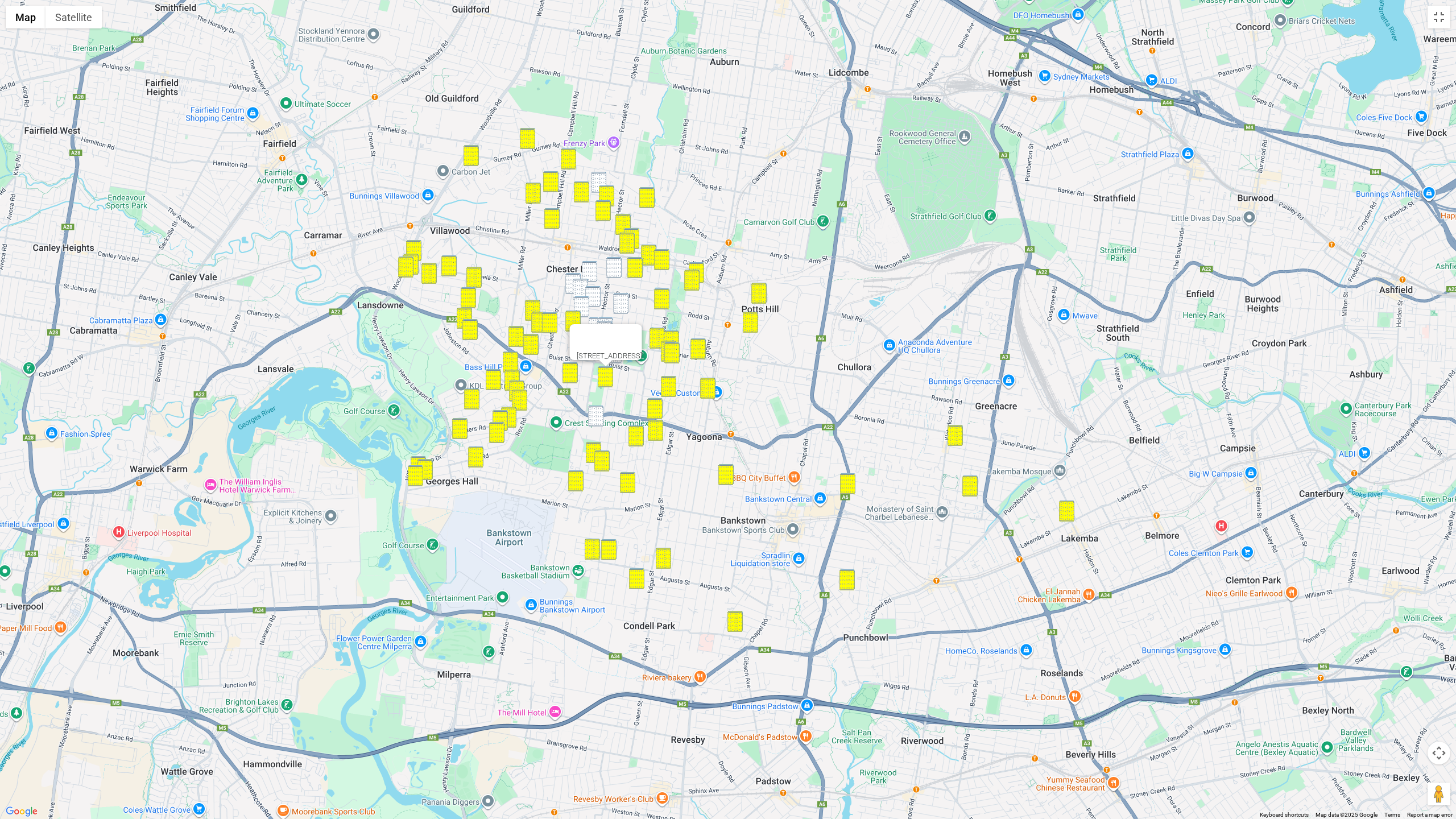
drag, startPoint x: 594, startPoint y: 412, endPoint x: 595, endPoint y: 334, distance: 78.0
click at [594, 412] on img "13 Tucker Street, BASS HILL NSW 2197" at bounding box center [596, 416] width 16 height 21
click at [587, 269] on img "38a Nyora Street, CHESTER HILL NSW 2162" at bounding box center [589, 272] width 16 height 21
click at [572, 274] on img "5 Bambridge Street, CHESTER HILL NSW 2162" at bounding box center [573, 283] width 16 height 21
click at [576, 283] on img "13 Downshire Parade, CHESTER HILL NSW 2162" at bounding box center [580, 289] width 16 height 21
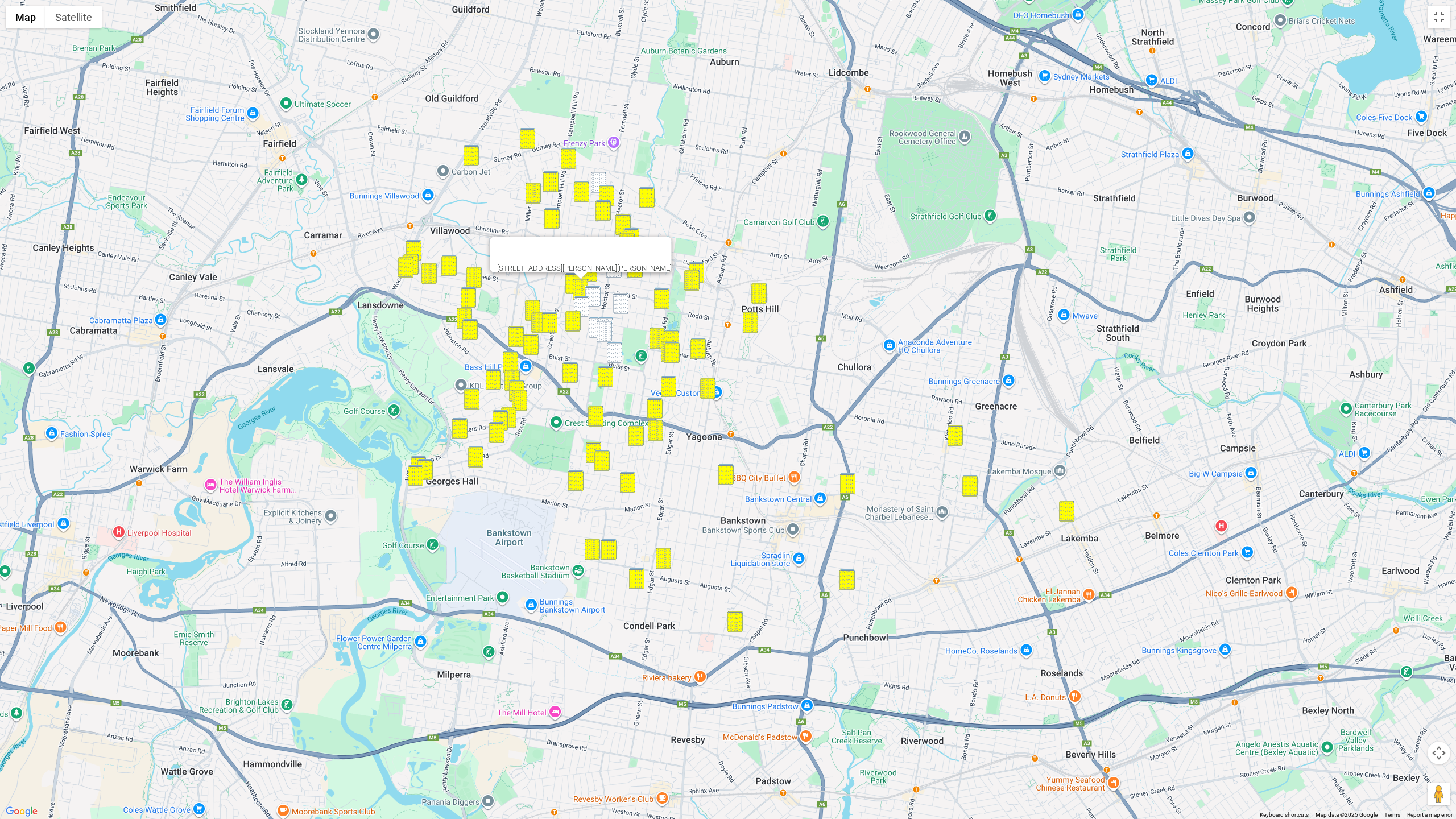
click at [590, 290] on img "16 Mc Clelland Street, CHESTER HILL NSW 2162" at bounding box center [593, 297] width 16 height 21
drag, startPoint x: 579, startPoint y: 310, endPoint x: 601, endPoint y: 305, distance: 22.6
click at [579, 310] on img "25 Marks Street, CHESTER HILL NSW 2162" at bounding box center [581, 307] width 16 height 21
drag, startPoint x: 619, startPoint y: 302, endPoint x: 611, endPoint y: 310, distance: 11.3
click at [619, 302] on img "6 Allawah Avenue, SEFTON NSW 2162" at bounding box center [621, 304] width 16 height 21
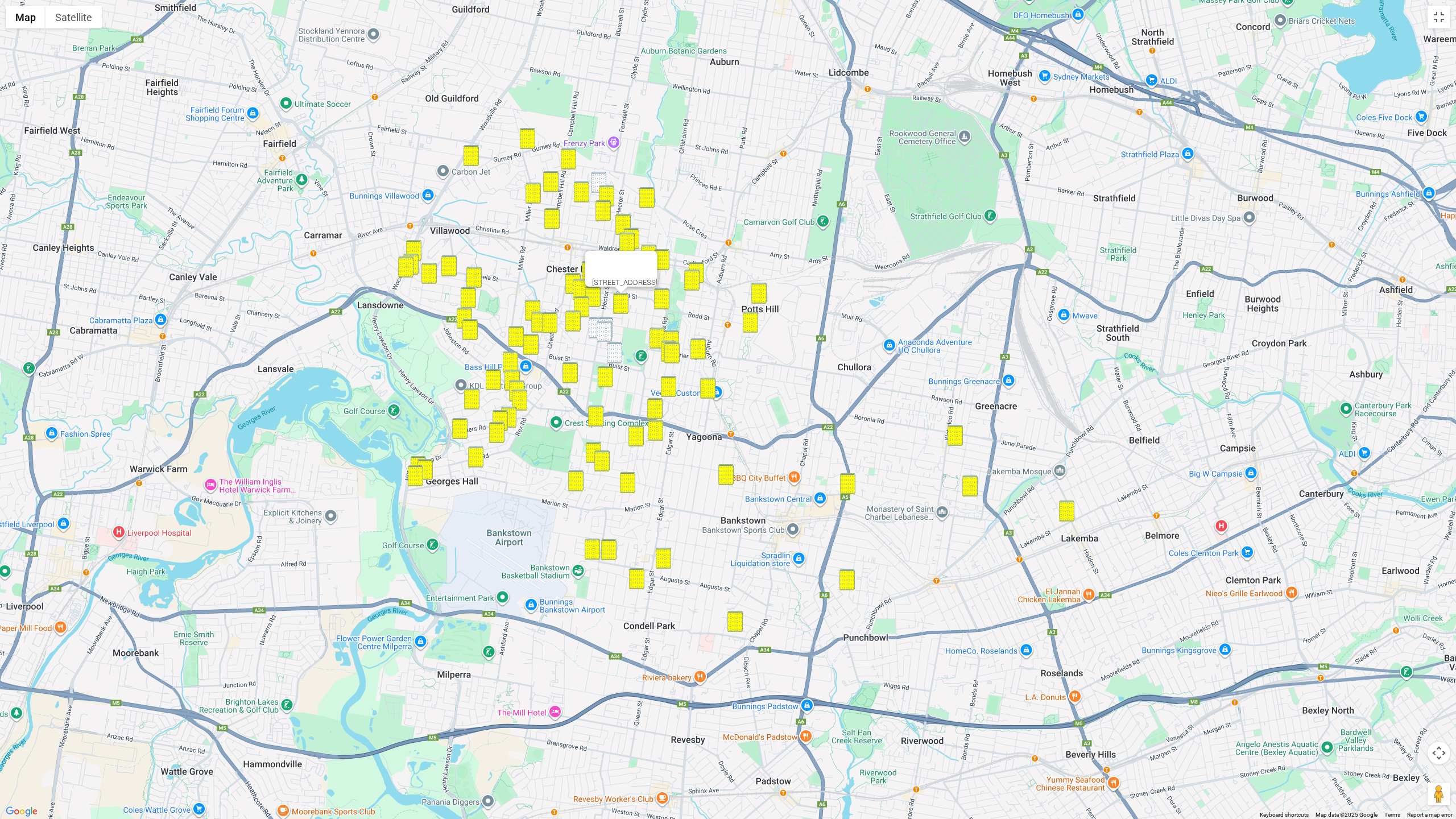
click at [595, 317] on img "256 Hector Street, CHESTER HILL NSW 2162" at bounding box center [596, 328] width 16 height 21
click at [605, 319] on img "8 Spencer Street, SEFTON NSW 2162" at bounding box center [606, 328] width 16 height 21
click at [605, 325] on img "5 Spencer Street, SEFTON NSW 2162" at bounding box center [605, 331] width 16 height 21
click at [618, 357] on img "44 Buist Street, BASS HILL NSW 2197" at bounding box center [614, 353] width 16 height 21
click at [620, 264] on img "67 Proctor Parade, SEFTON NSW 2162" at bounding box center [614, 268] width 16 height 21
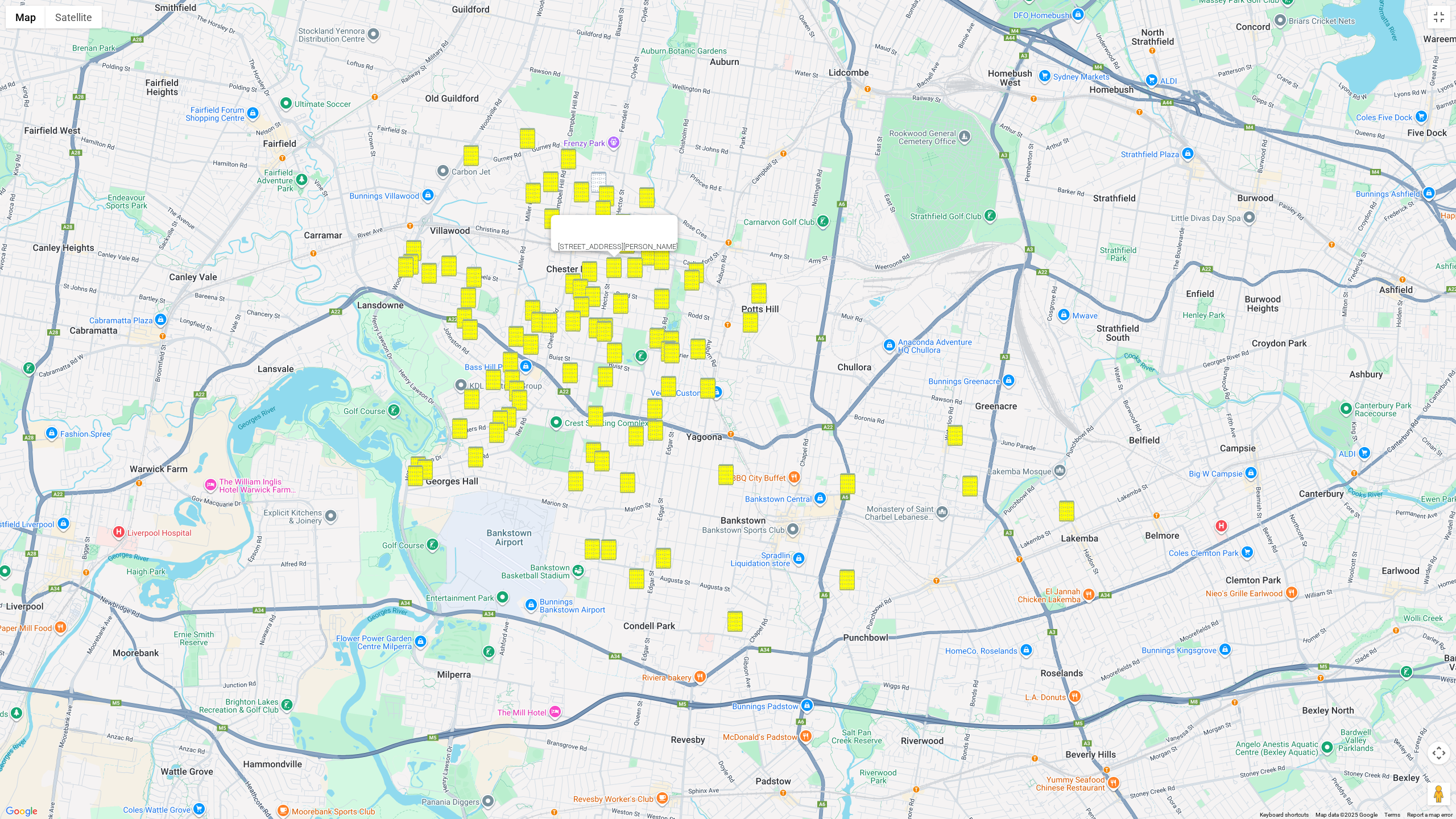
drag, startPoint x: 597, startPoint y: 177, endPoint x: 605, endPoint y: 192, distance: 17.0
click at [597, 177] on img "40 Elliston Street, CHESTER HILL NSW 2162" at bounding box center [599, 182] width 16 height 21
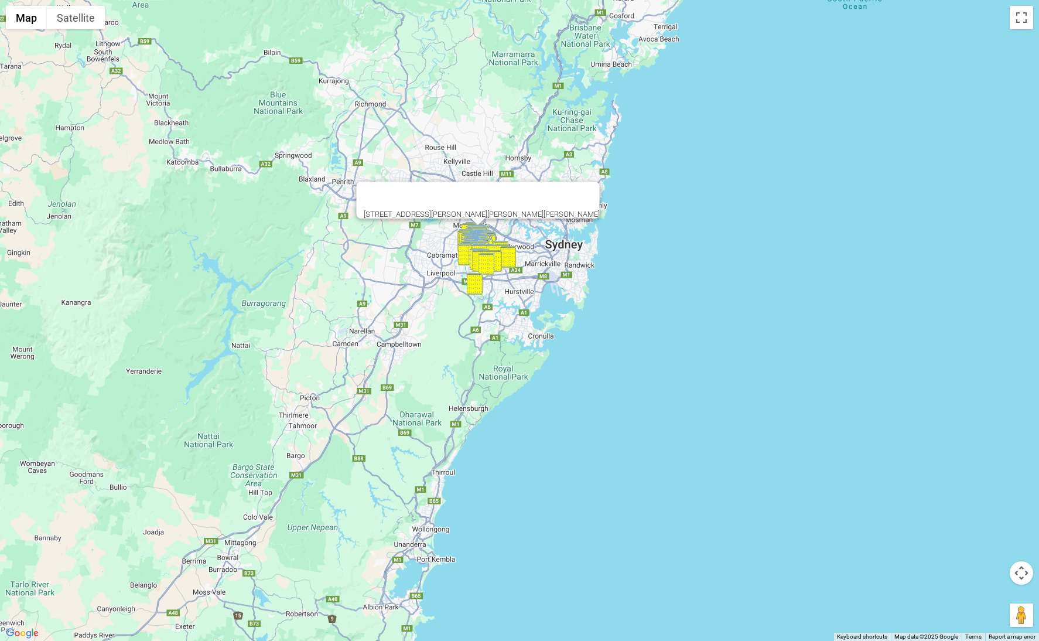
drag, startPoint x: 352, startPoint y: 206, endPoint x: 411, endPoint y: 274, distance: 90.5
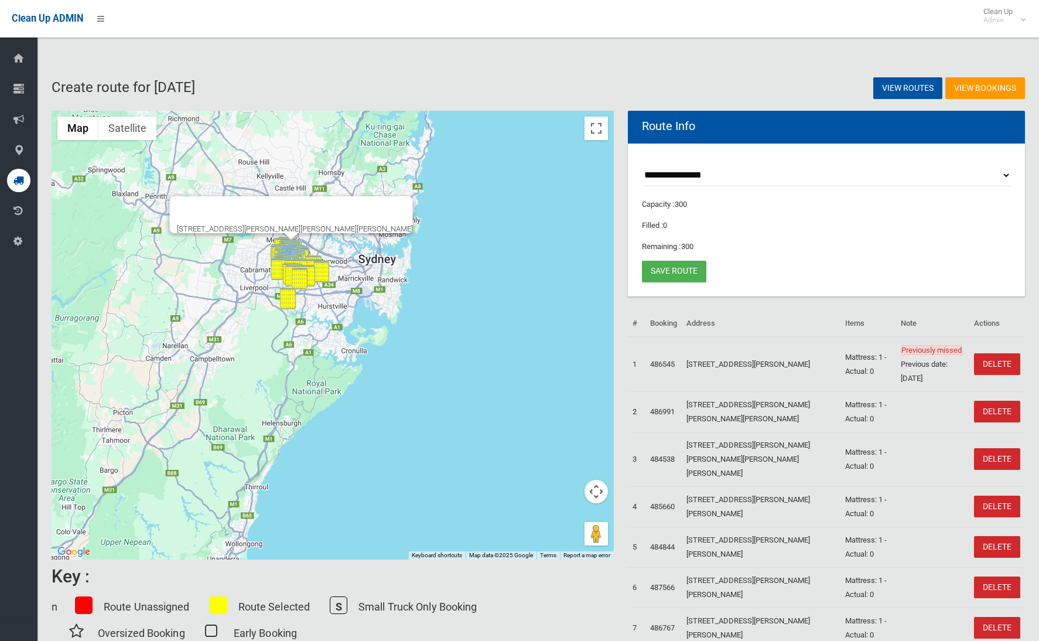
click at [414, 276] on div "40 Elliston Street, CHESTER HILL NSW 2162" at bounding box center [333, 335] width 562 height 449
click at [594, 490] on button "Map camera controls" at bounding box center [596, 491] width 23 height 23
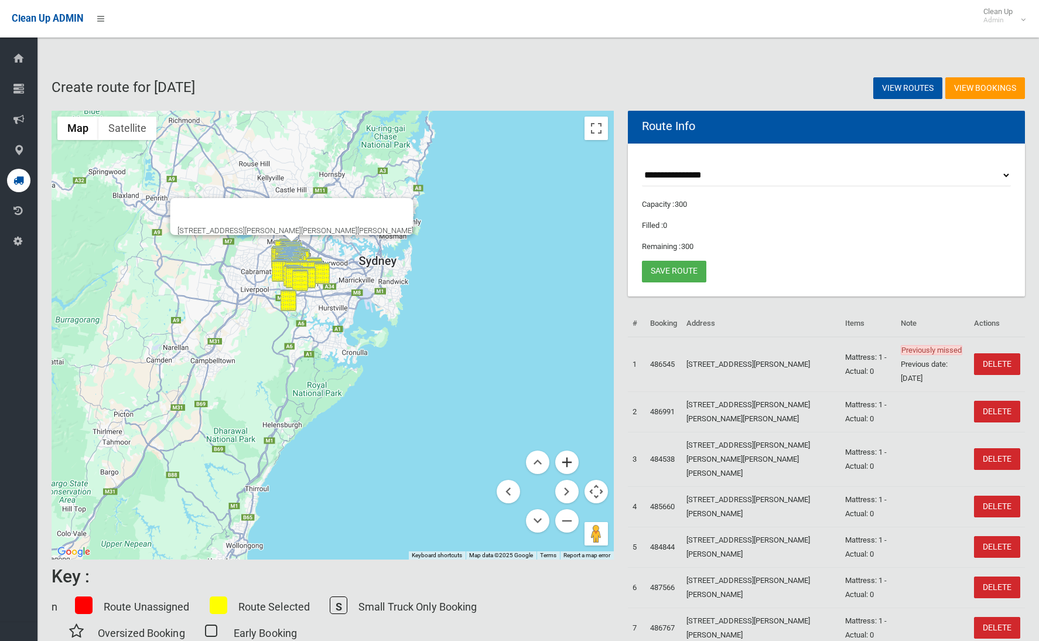
click at [563, 461] on button "Zoom in" at bounding box center [566, 462] width 23 height 23
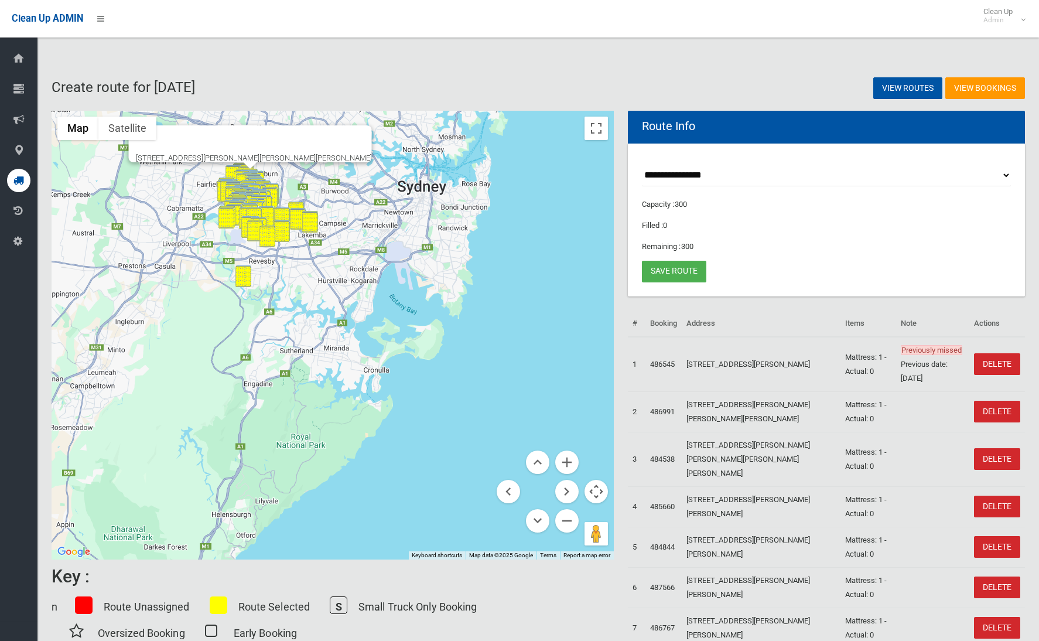
click at [343, 129] on button "Close" at bounding box center [357, 139] width 28 height 28
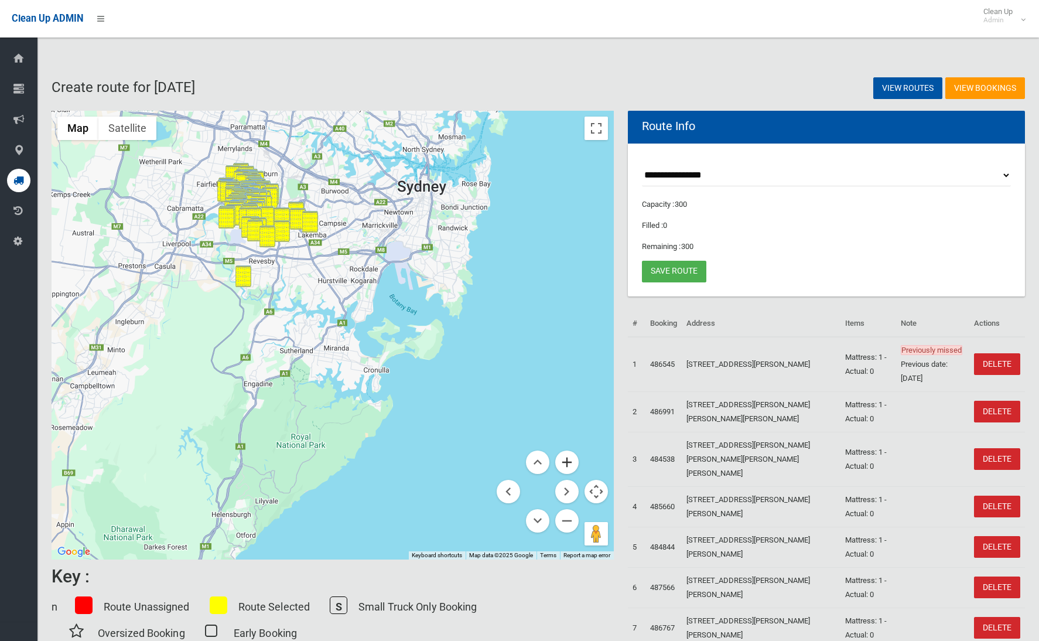
click at [566, 462] on button "Zoom in" at bounding box center [566, 462] width 23 height 23
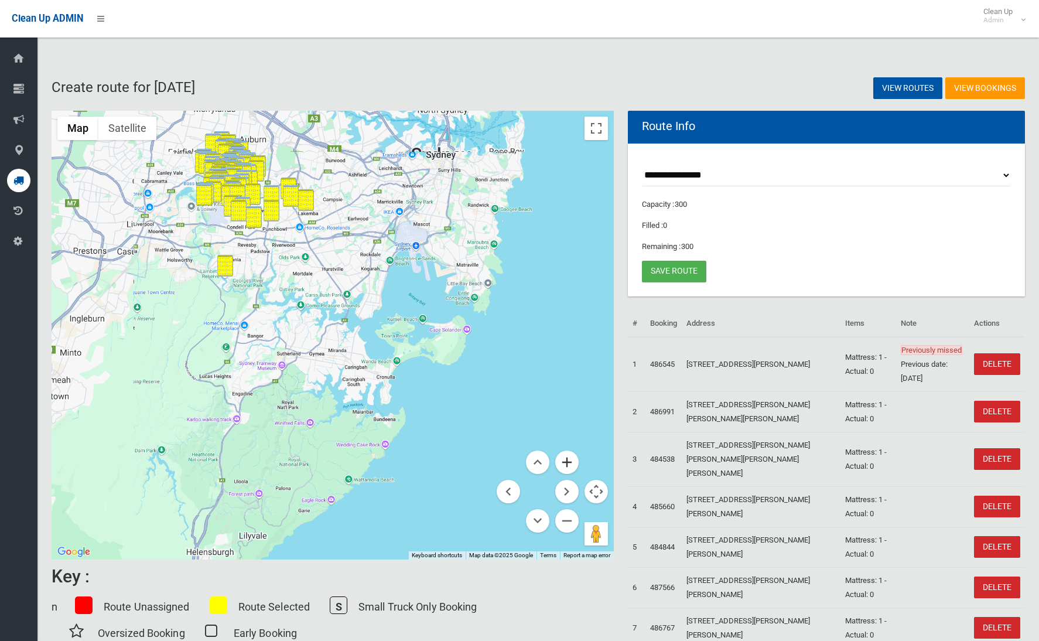
click at [566, 462] on button "Zoom in" at bounding box center [566, 462] width 23 height 23
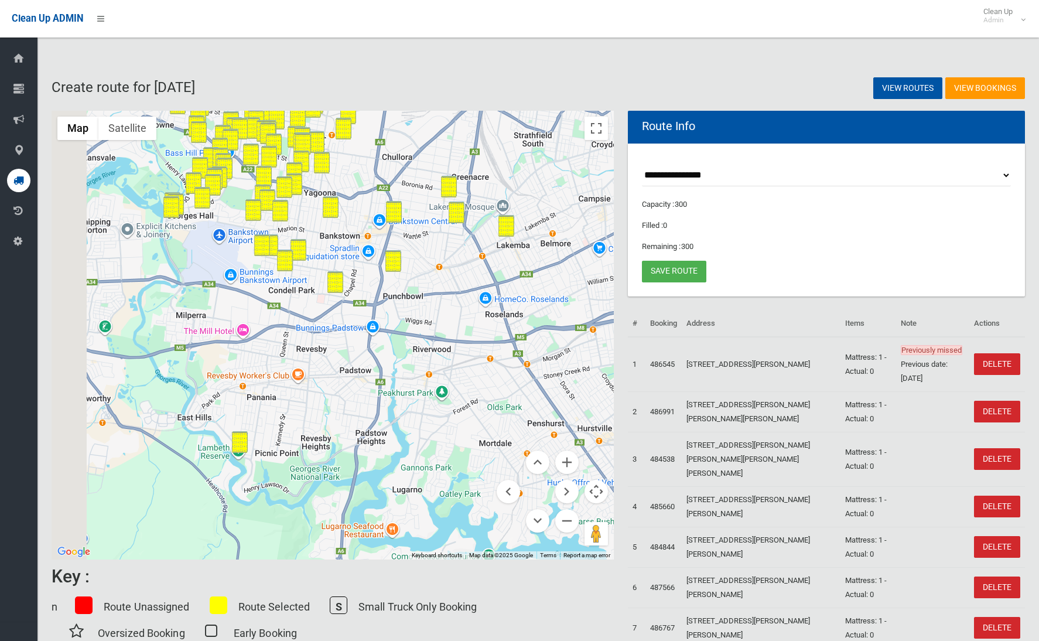
drag, startPoint x: 294, startPoint y: 265, endPoint x: 576, endPoint y: 595, distance: 433.8
click at [581, 600] on div "← Move left → Move right ↑ Move up ↓ Move down + Zoom in - Zoom out Home Jump l…" at bounding box center [333, 386] width 576 height 551
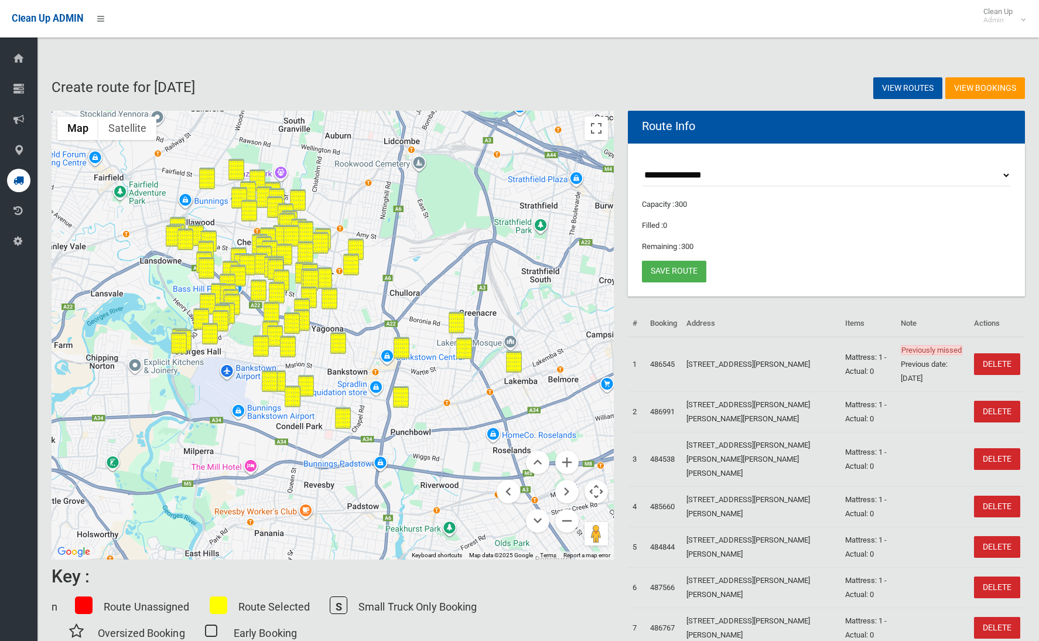
drag, startPoint x: 496, startPoint y: 365, endPoint x: 475, endPoint y: 476, distance: 113.3
click at [475, 476] on div at bounding box center [333, 335] width 562 height 449
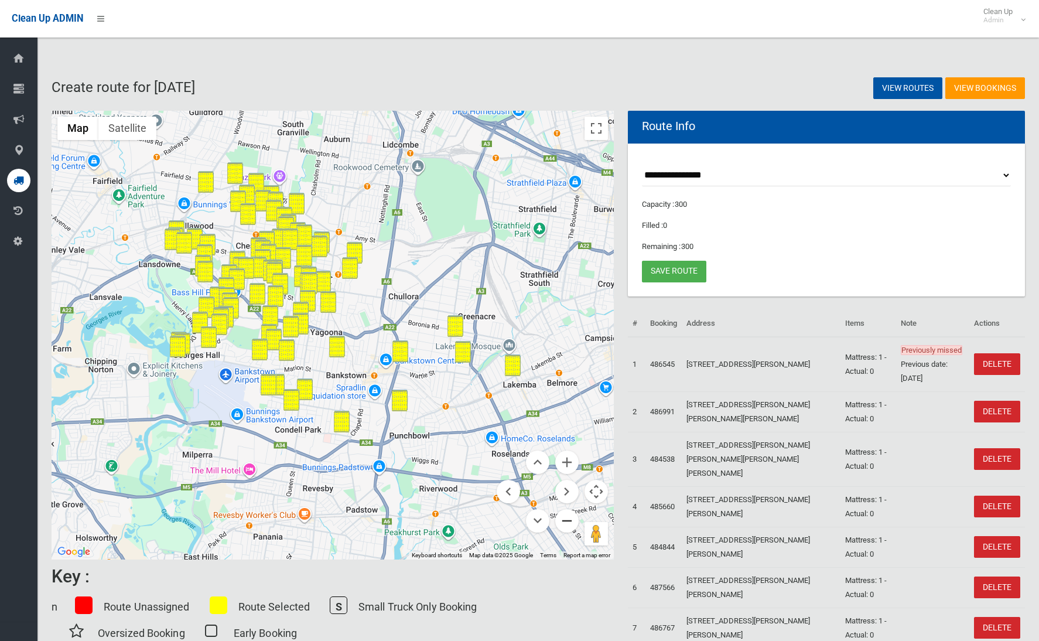
click at [573, 521] on button "Zoom out" at bounding box center [566, 520] width 23 height 23
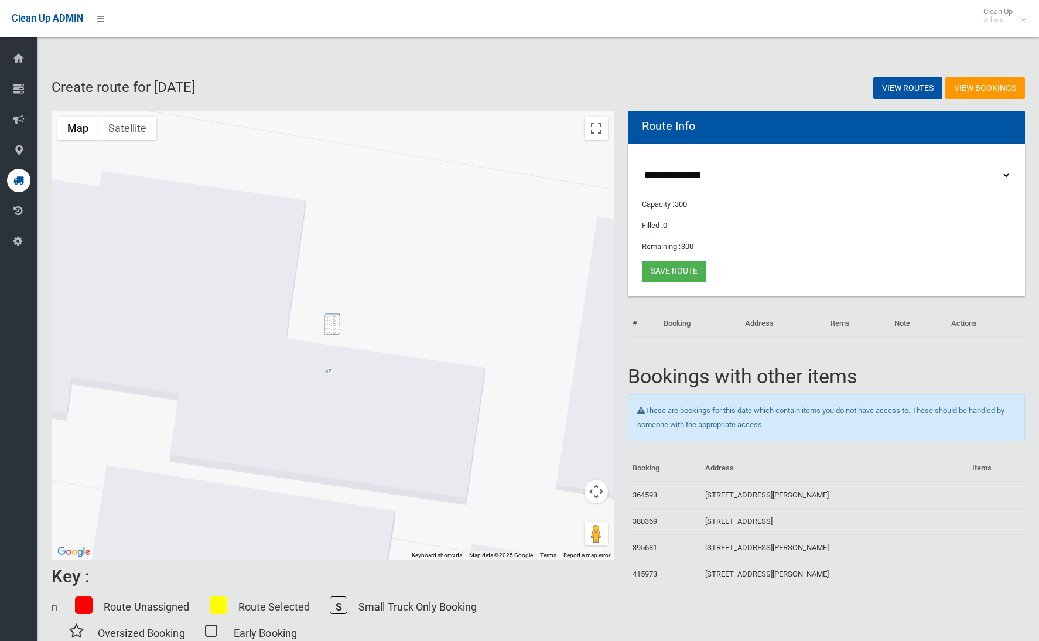
drag, startPoint x: 325, startPoint y: 325, endPoint x: 441, endPoint y: 323, distance: 116.0
click at [325, 325] on img "1/48 Little Road, BANKSTOWN NSW 2200" at bounding box center [333, 324] width 16 height 22
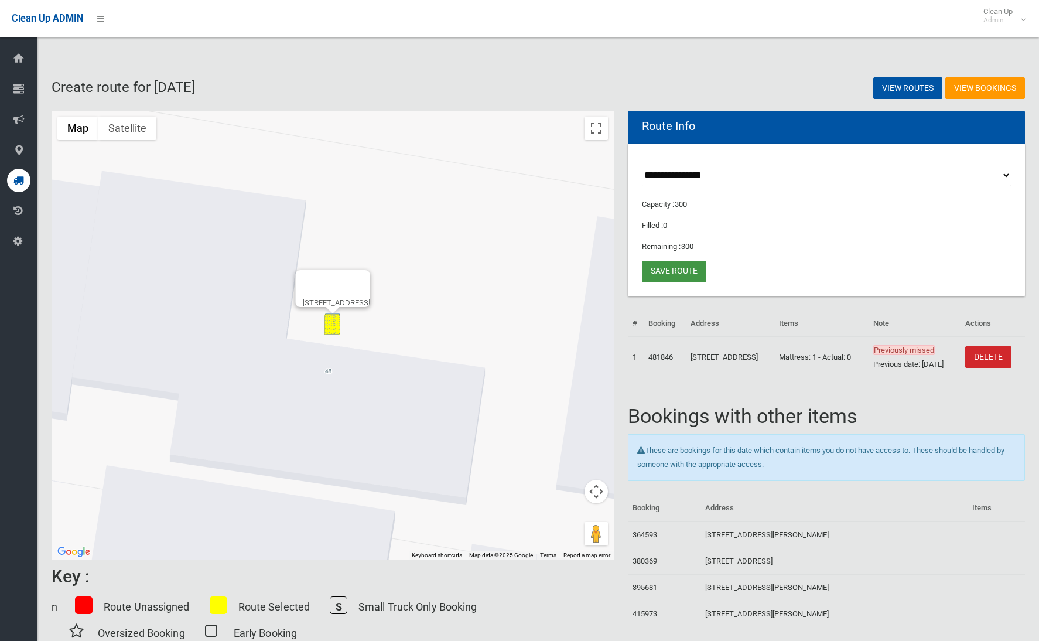
click at [691, 267] on link "Save route" at bounding box center [674, 272] width 64 height 22
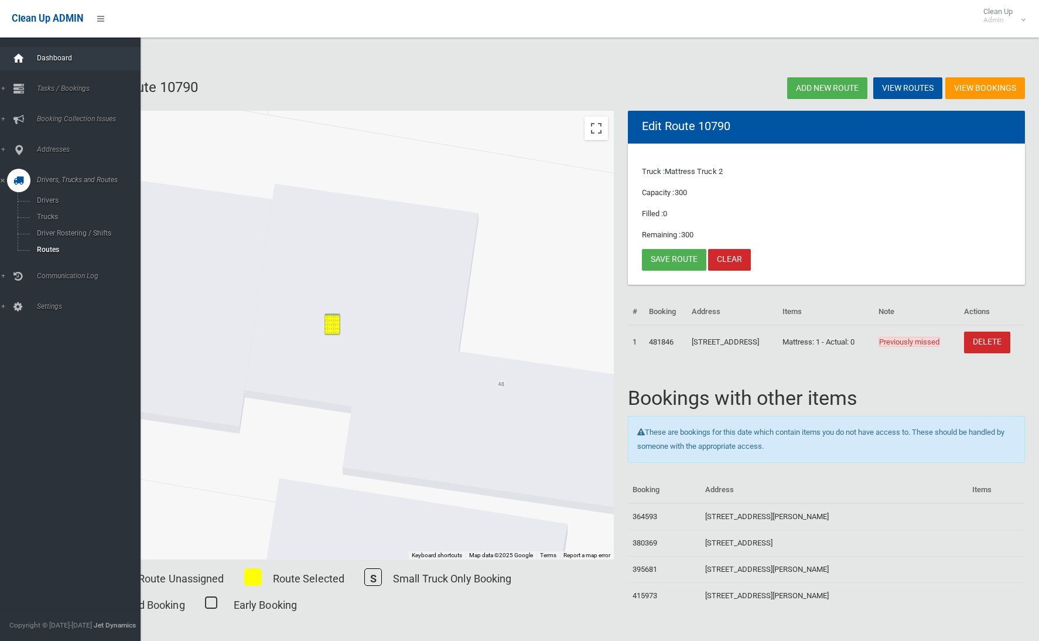
click at [24, 55] on icon at bounding box center [18, 58] width 13 height 23
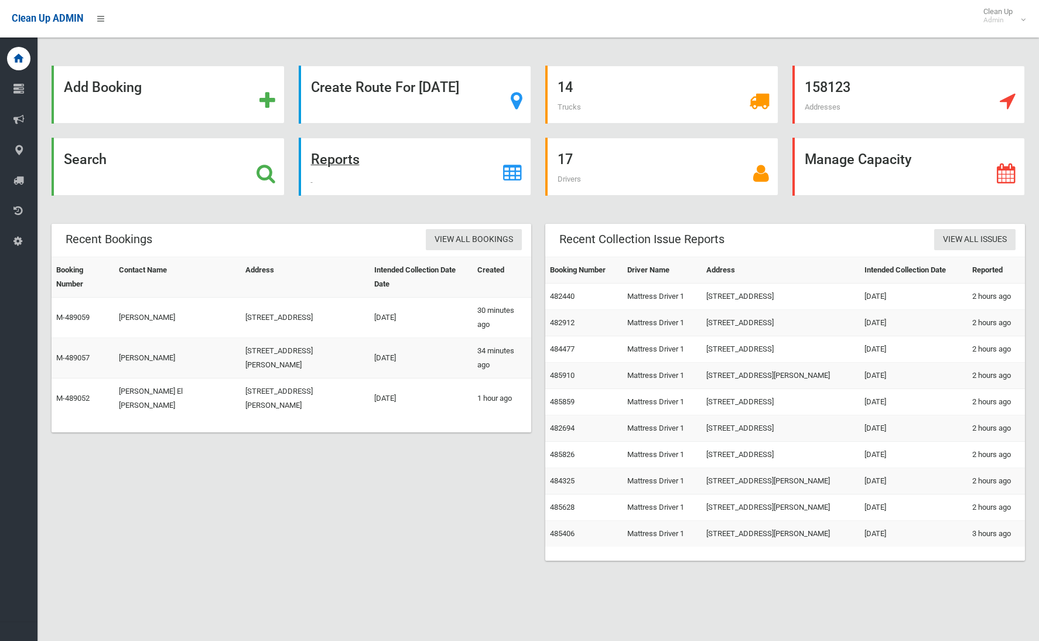
click at [348, 161] on strong "Reports" at bounding box center [335, 159] width 49 height 16
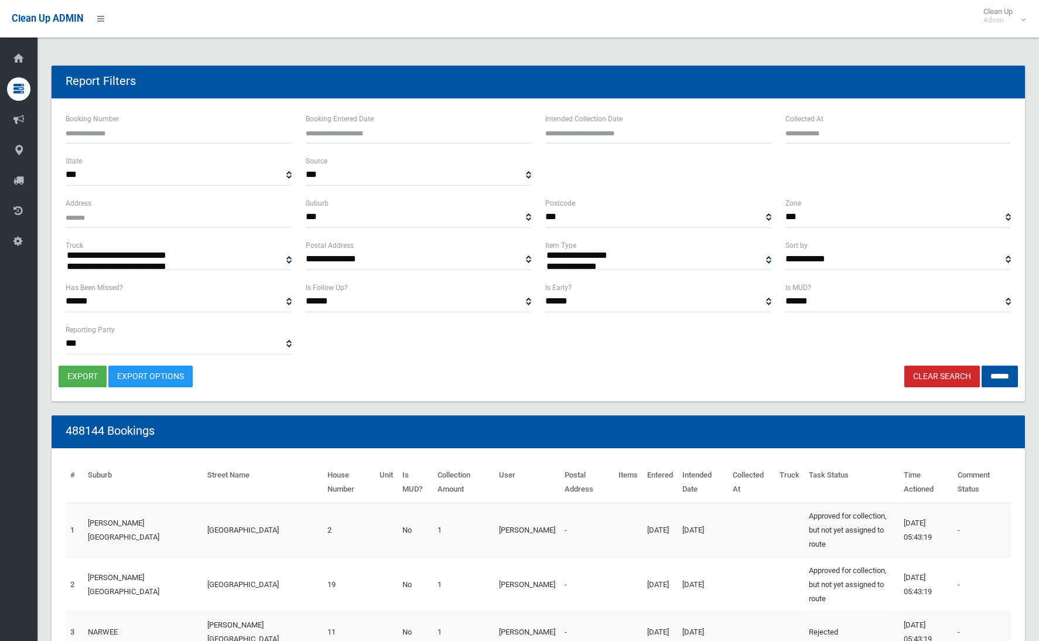
select select
type input "**********"
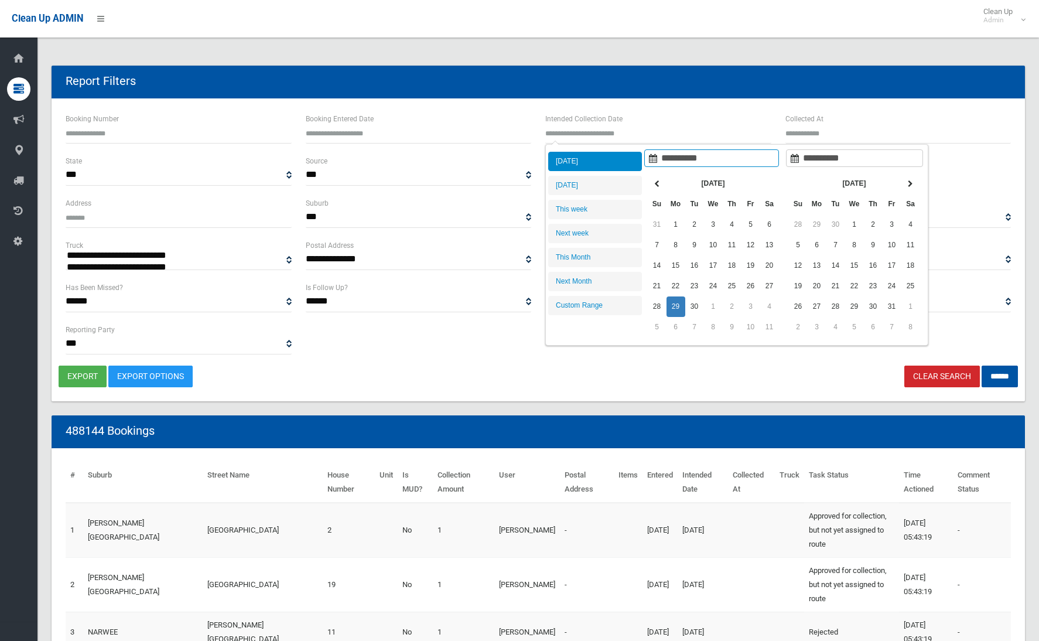
drag, startPoint x: 647, startPoint y: 129, endPoint x: 645, endPoint y: 137, distance: 8.0
click at [647, 129] on input "text" at bounding box center [658, 133] width 226 height 22
type input "**********"
click at [620, 180] on li "[DATE]" at bounding box center [595, 185] width 94 height 19
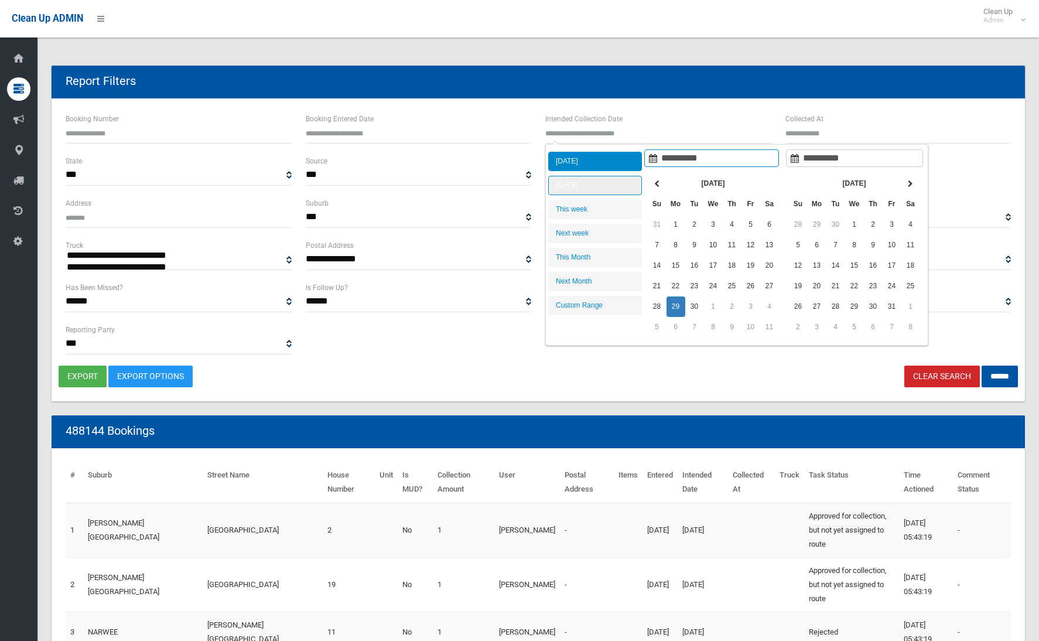
type input "**********"
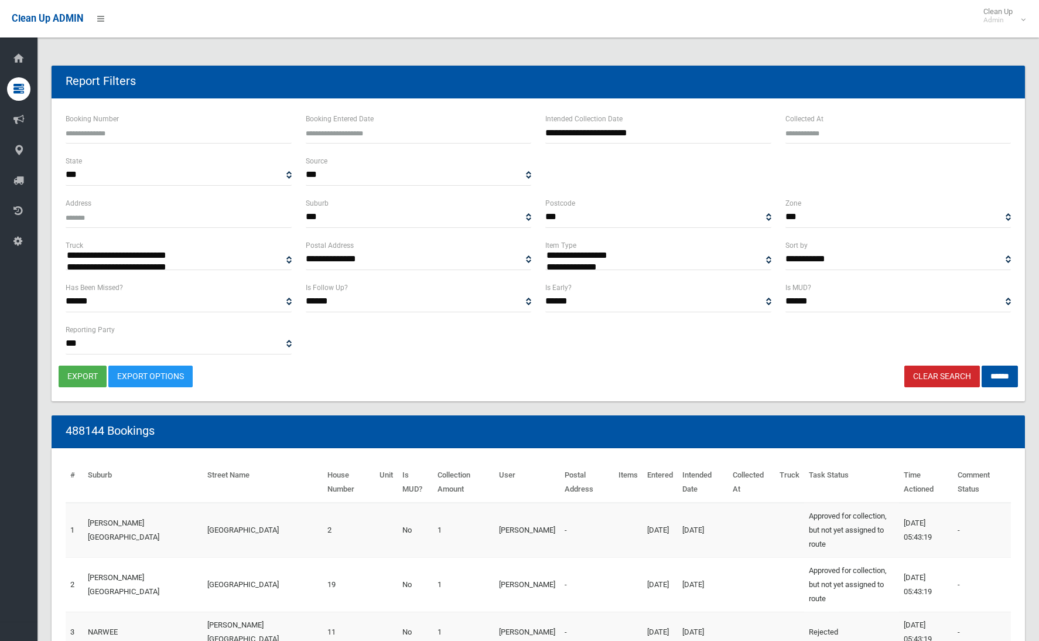
select select "**"
click at [1012, 378] on input "******" at bounding box center [1000, 377] width 36 height 22
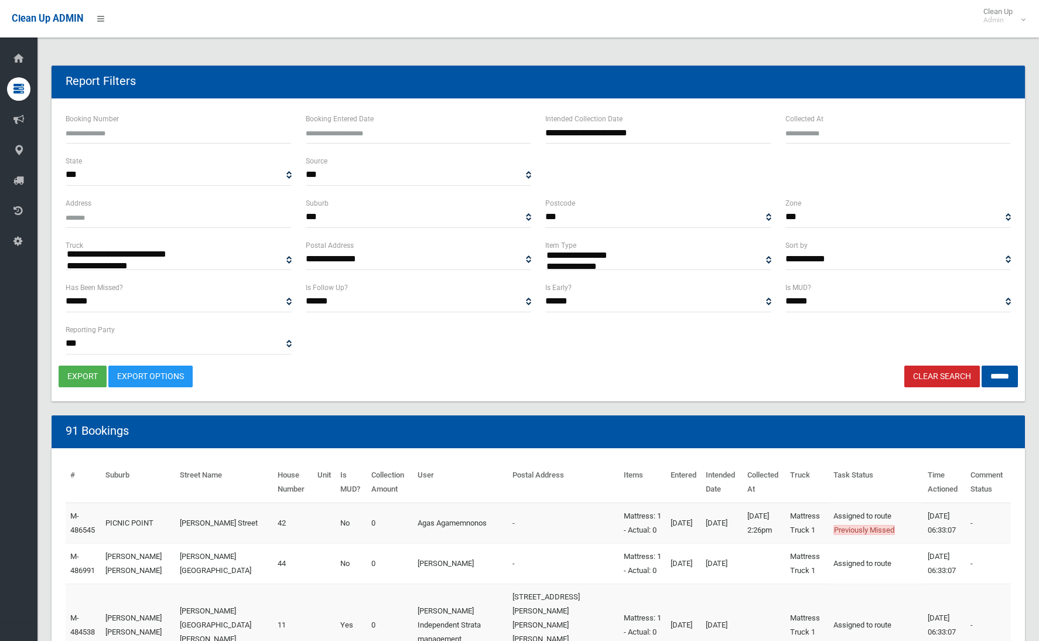
select select
click at [73, 380] on button "export" at bounding box center [83, 377] width 48 height 22
select select "**"
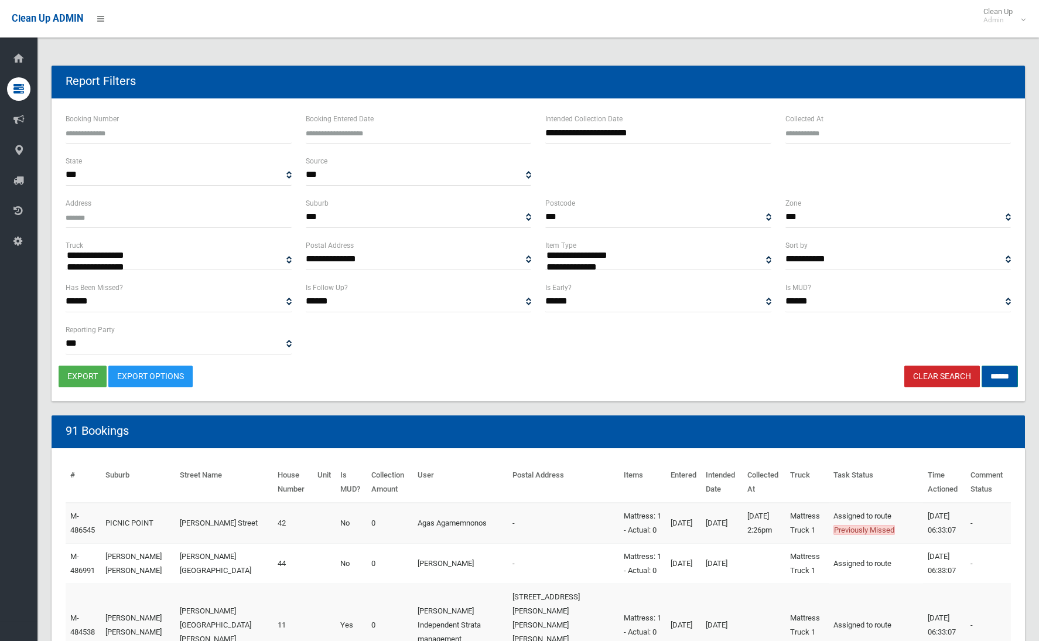
click at [997, 376] on input "******" at bounding box center [1000, 377] width 36 height 22
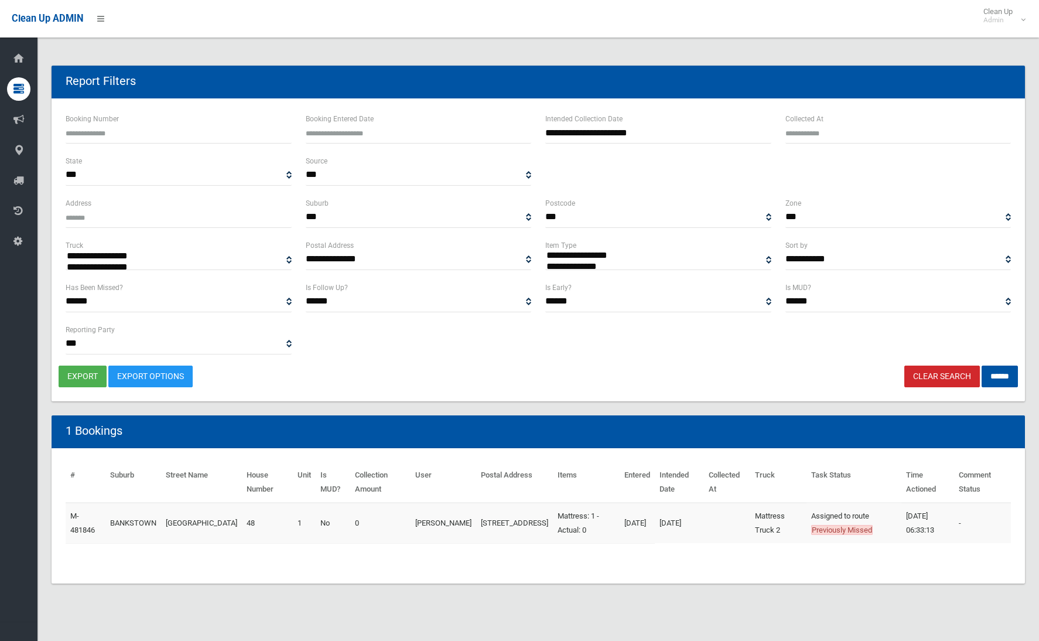
select select
click at [74, 377] on button "export" at bounding box center [83, 377] width 48 height 22
click at [927, 381] on link "Clear Search" at bounding box center [943, 377] width 76 height 22
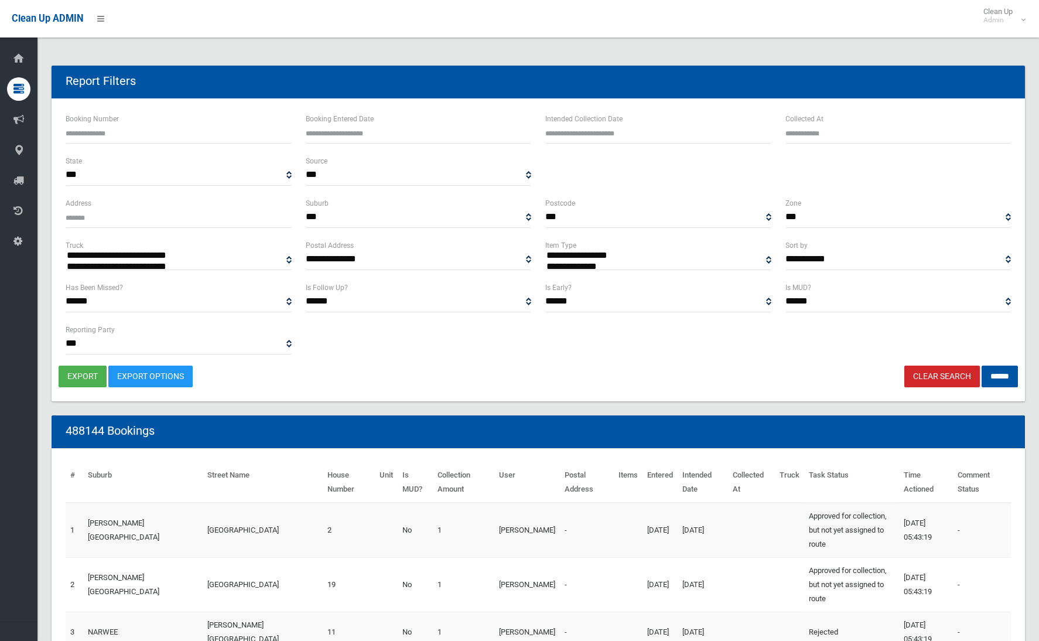
select select
type input "**********"
click at [654, 135] on input "text" at bounding box center [658, 133] width 226 height 22
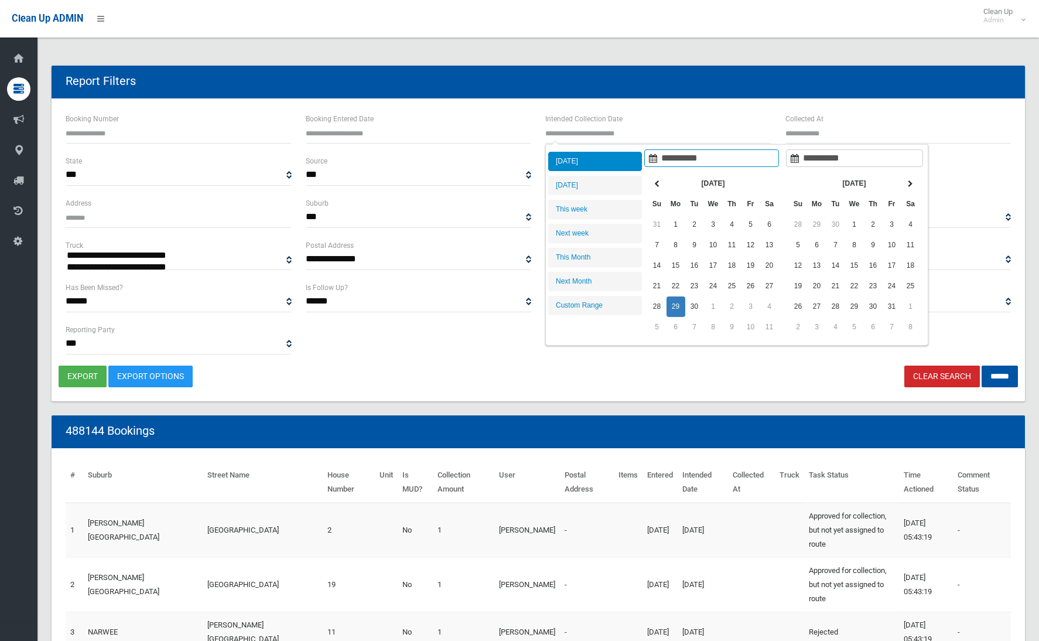
type input "**********"
click at [922, 373] on link "Clear Search" at bounding box center [943, 377] width 76 height 22
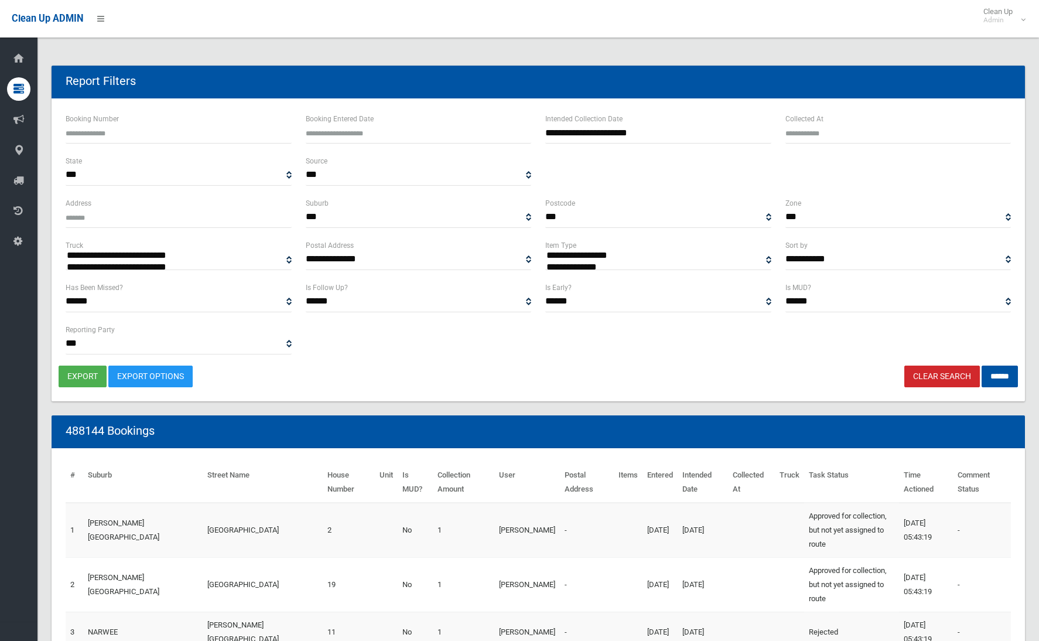
click at [922, 373] on link "Clear Search" at bounding box center [943, 377] width 76 height 22
select select
type input "**********"
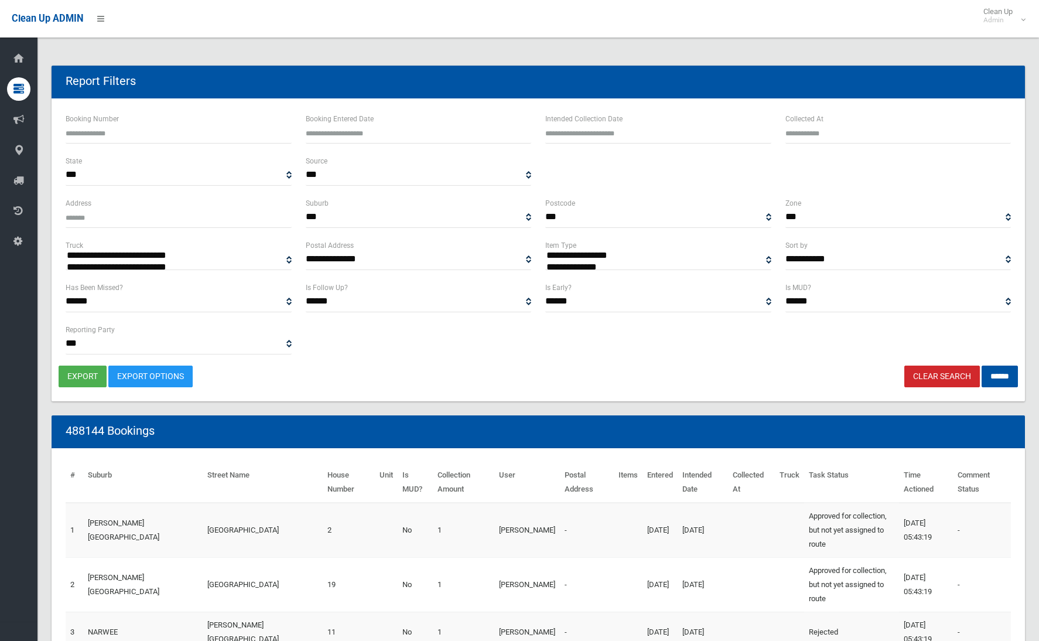
click at [852, 132] on input "Collected At" at bounding box center [899, 133] width 226 height 22
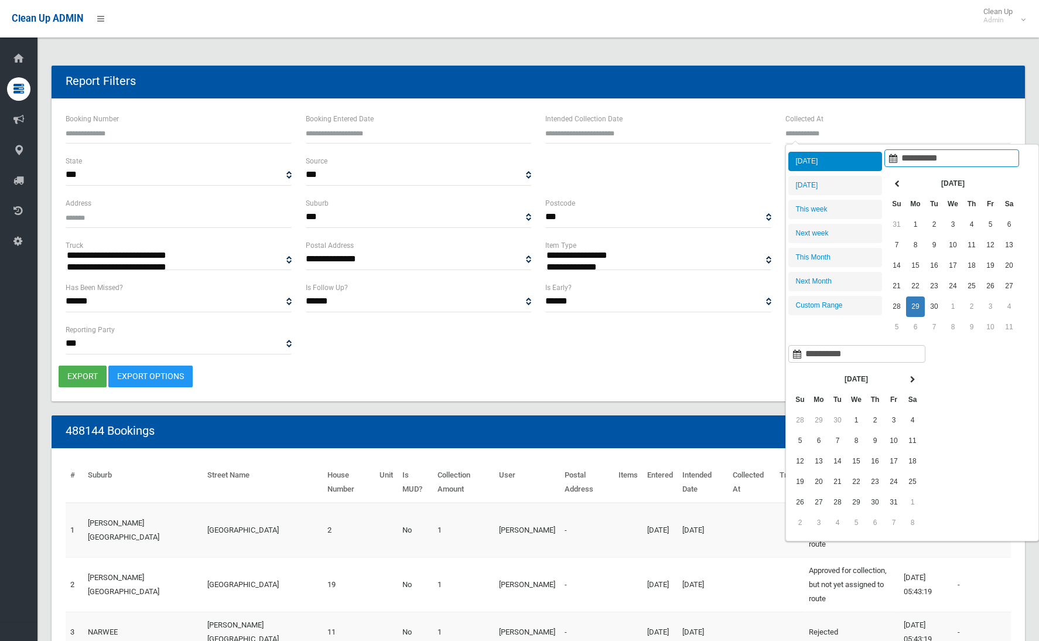
click at [840, 162] on li "[DATE]" at bounding box center [836, 161] width 94 height 19
type input "**********"
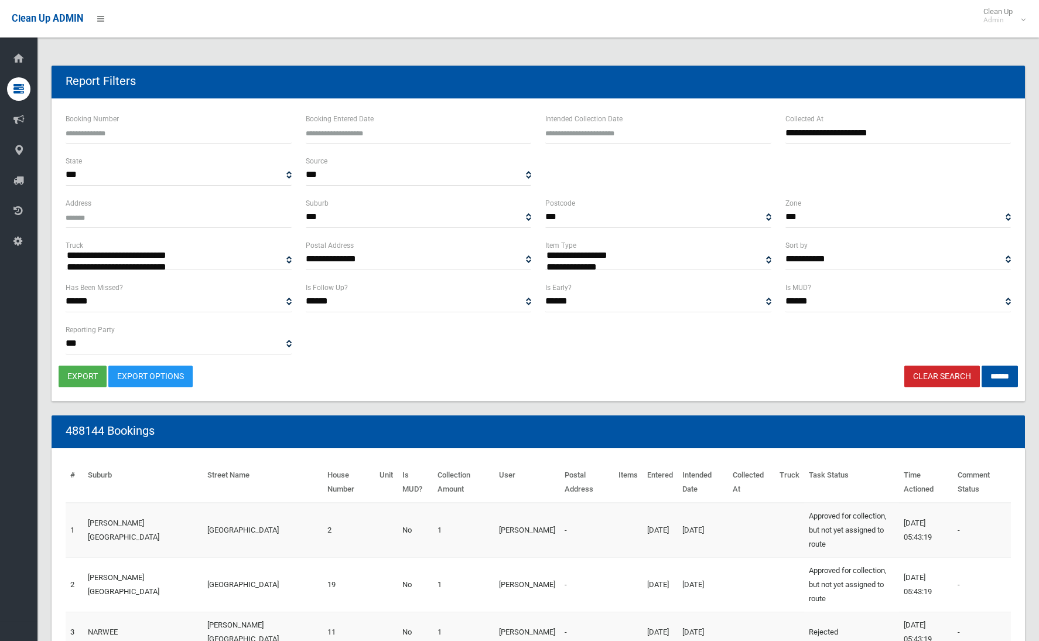
select select "**"
drag, startPoint x: 994, startPoint y: 374, endPoint x: 949, endPoint y: 382, distance: 45.8
click at [994, 375] on input "******" at bounding box center [1000, 377] width 36 height 22
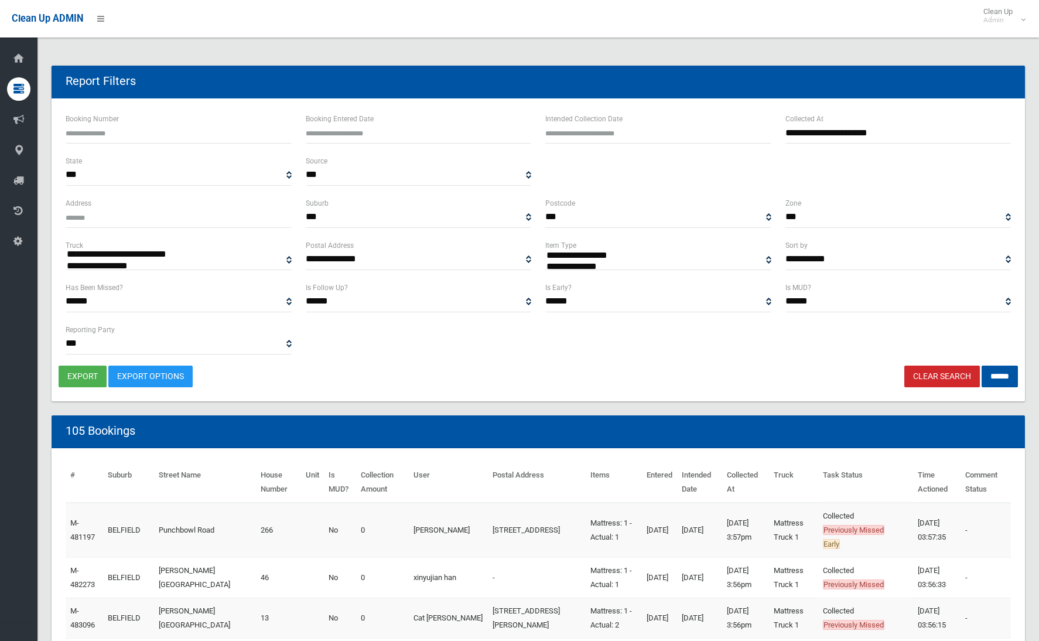
select select
drag, startPoint x: 0, startPoint y: 0, endPoint x: 83, endPoint y: 372, distance: 381.2
click at [81, 372] on button "export" at bounding box center [83, 377] width 48 height 22
